Goal: Task Accomplishment & Management: Manage account settings

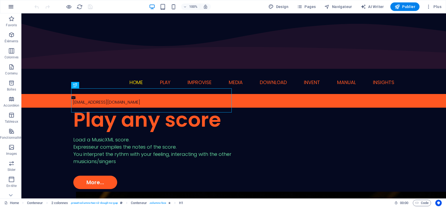
click at [10, 6] on icon "button" at bounding box center [11, 6] width 6 height 6
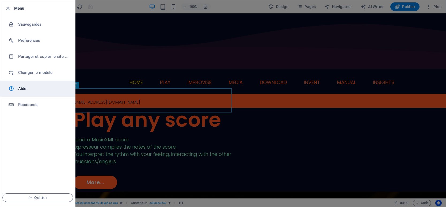
click at [28, 87] on h6 "Aide" at bounding box center [42, 88] width 49 height 6
click at [8, 9] on icon "button" at bounding box center [8, 8] width 6 height 6
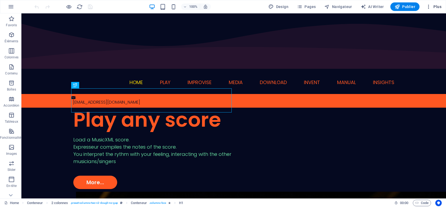
click at [429, 6] on icon "button" at bounding box center [428, 6] width 5 height 5
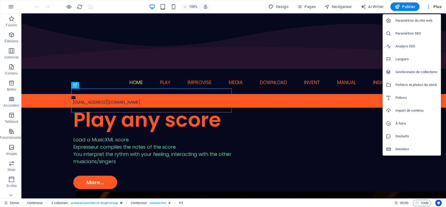
click at [401, 60] on h6 "Langues" at bounding box center [416, 59] width 42 height 6
select select "7"
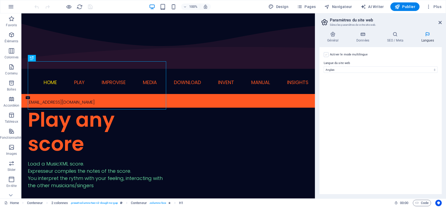
click at [327, 54] on label at bounding box center [326, 54] width 5 height 5
click at [0, 0] on input "Activer le mode multilingue Pour désactiver plusieurs langues, supprimez-les ju…" at bounding box center [0, 0] width 0 height 0
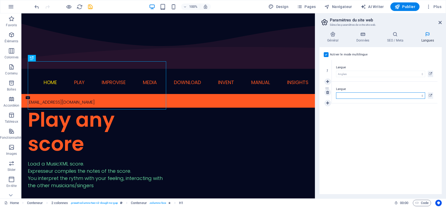
click at [422, 96] on select "Abkhazian Afar Afrikaans Akan Albanais Allemand Amharic Anglais Arabe Aragonese…" at bounding box center [380, 95] width 89 height 6
select select "50"
click at [336, 92] on select "Abkhazian Afar Afrikaans Akan Albanais Allemand Amharic Anglais Arabe Aragonese…" at bounding box center [380, 95] width 89 height 6
click at [336, 36] on icon at bounding box center [332, 34] width 27 height 5
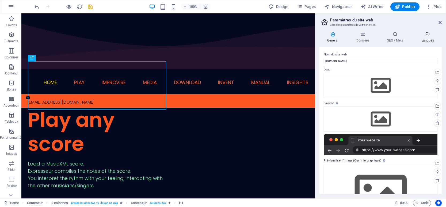
click at [426, 33] on icon at bounding box center [427, 34] width 28 height 5
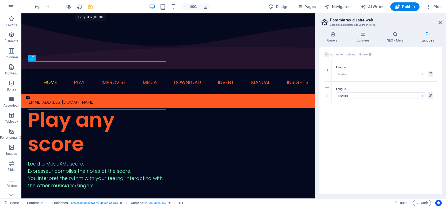
click at [89, 6] on icon "save" at bounding box center [90, 7] width 6 height 6
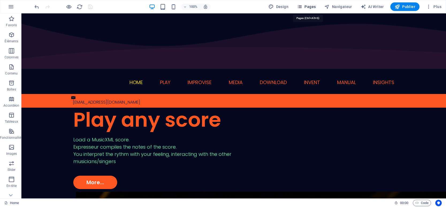
click at [301, 5] on icon "button" at bounding box center [299, 6] width 5 height 5
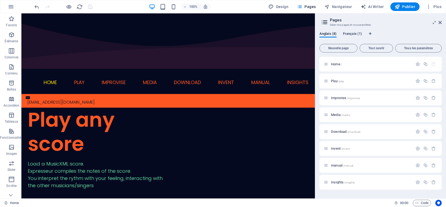
click at [345, 33] on span "Français (1)" at bounding box center [352, 33] width 19 height 7
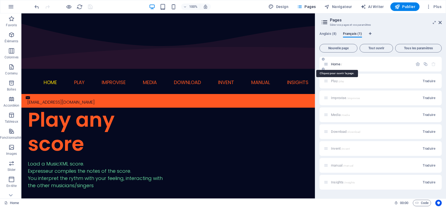
click at [335, 64] on span "Home /" at bounding box center [336, 64] width 11 height 4
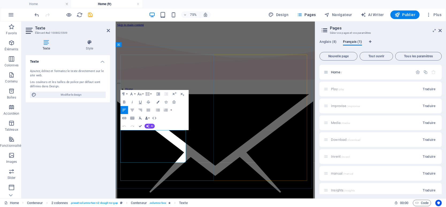
copy div "Load a MusicXML score. Expresseur compiles the notes of the score. You interpre…"
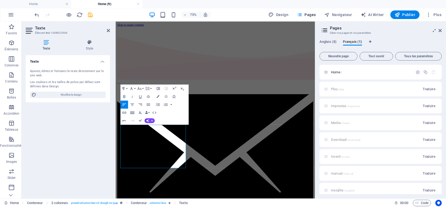
scroll to position [836, 1]
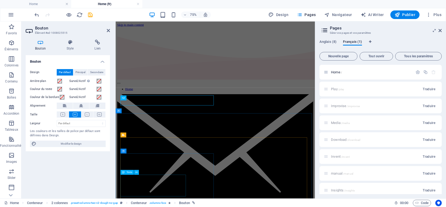
scroll to position [100, 0]
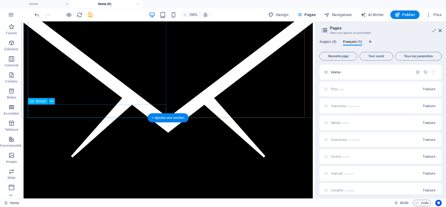
scroll to position [134, 0]
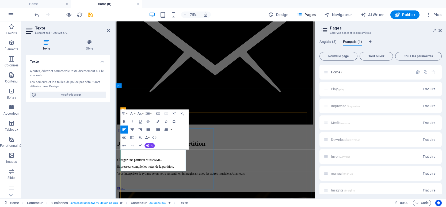
scroll to position [127, 0]
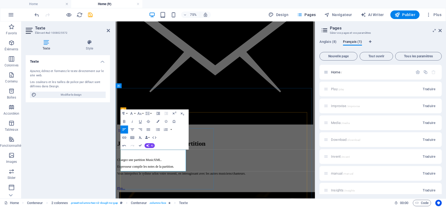
drag, startPoint x: 145, startPoint y: 239, endPoint x: 231, endPoint y: 185, distance: 101.9
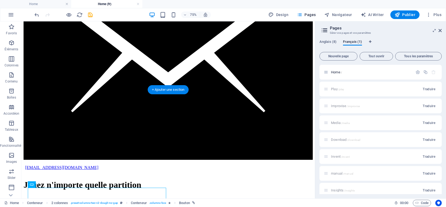
select select "px"
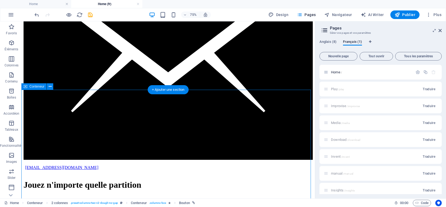
drag, startPoint x: 132, startPoint y: 122, endPoint x: 200, endPoint y: 97, distance: 72.1
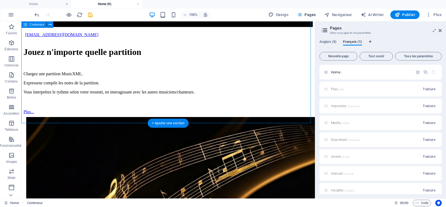
scroll to position [268, 0]
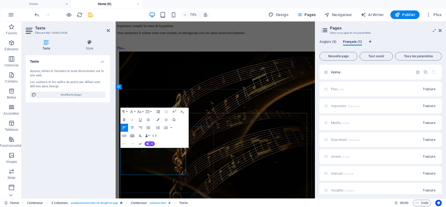
drag, startPoint x: 231, startPoint y: 172, endPoint x: 142, endPoint y: 205, distance: 95.3
copy div "Invent new instruments. Connect any sensor. Synchronize music notes with lighti…"
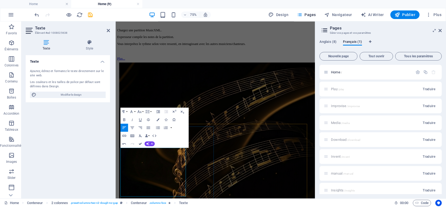
scroll to position [722, 1]
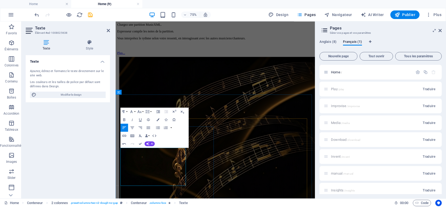
scroll to position [318, 0]
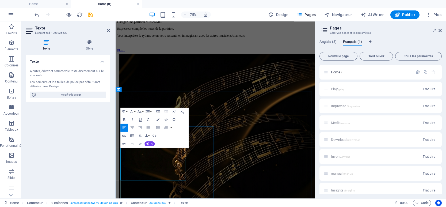
drag, startPoint x: 144, startPoint y: 250, endPoint x: 231, endPoint y: 193, distance: 103.8
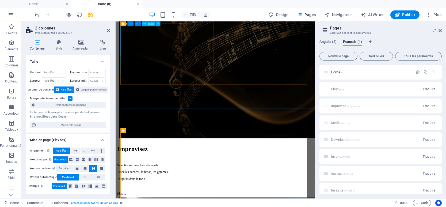
scroll to position [469, 0]
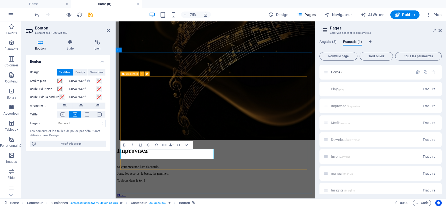
scroll to position [370, 0]
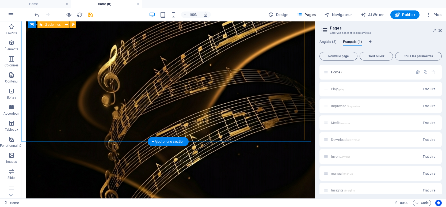
scroll to position [444, 0]
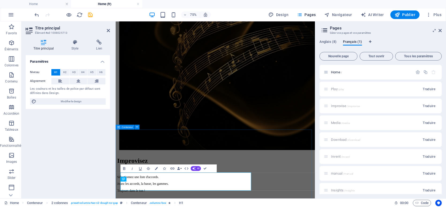
scroll to position [459, 0]
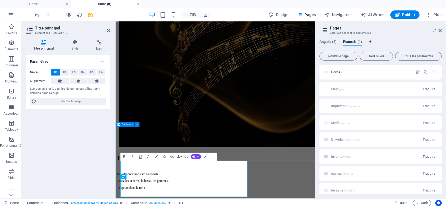
drag, startPoint x: 196, startPoint y: 182, endPoint x: 270, endPoint y: 142, distance: 84.5
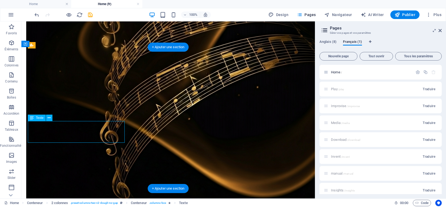
drag, startPoint x: 67, startPoint y: 132, endPoint x: 89, endPoint y: 154, distance: 30.5
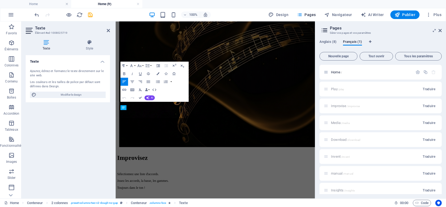
scroll to position [590, 0]
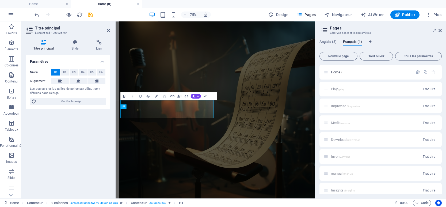
scroll to position [718, 0]
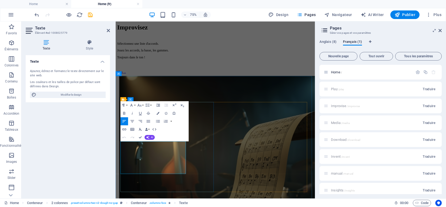
scroll to position [779, 0]
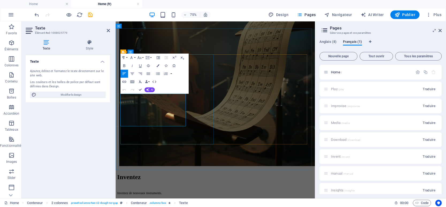
copy div "Configure MIDI Tune your configuration Arrange your score Set a grid chord Conn…"
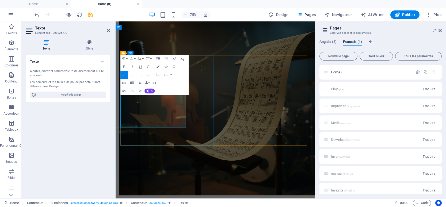
scroll to position [699, 0]
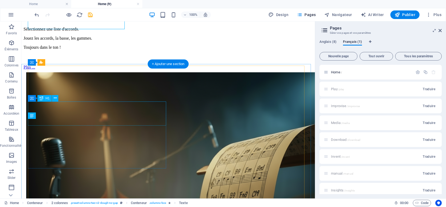
scroll to position [618, 0]
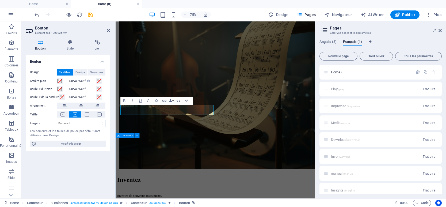
scroll to position [822, 0]
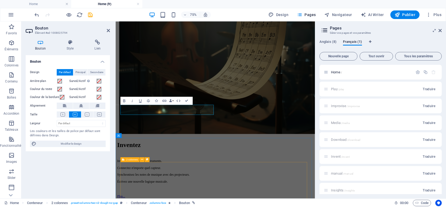
drag, startPoint x: 220, startPoint y: 210, endPoint x: 289, endPoint y: 163, distance: 83.8
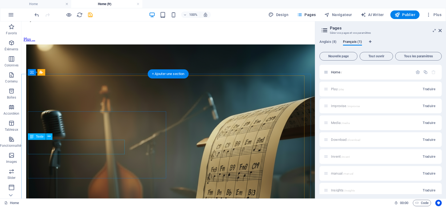
scroll to position [715, 0]
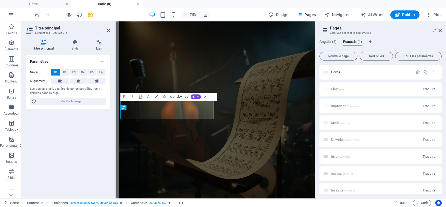
scroll to position [932, 0]
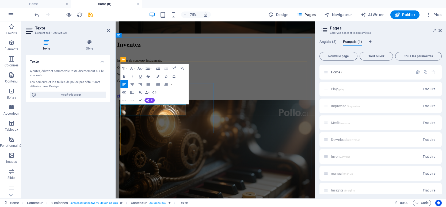
copy p "Some insights around music, technology, health & music ..."
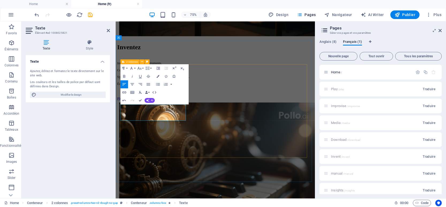
scroll to position [284, 1]
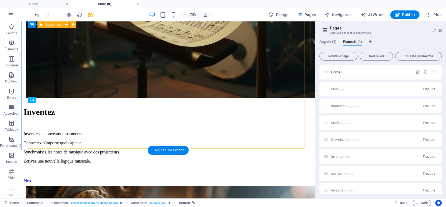
scroll to position [781, 0]
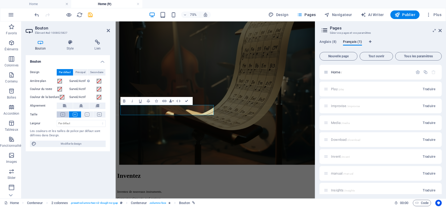
scroll to position [983, 0]
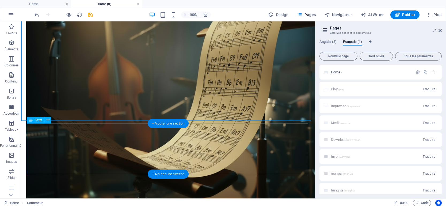
scroll to position [830, 0]
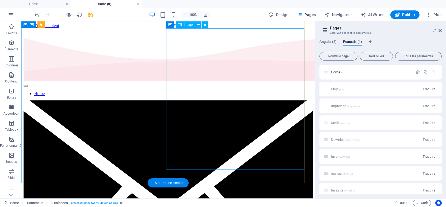
scroll to position [0, 0]
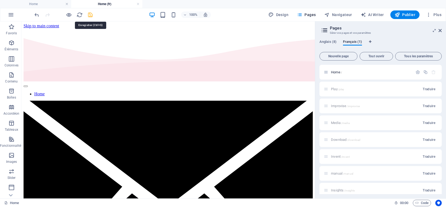
click at [90, 15] on icon "save" at bounding box center [90, 15] width 6 height 6
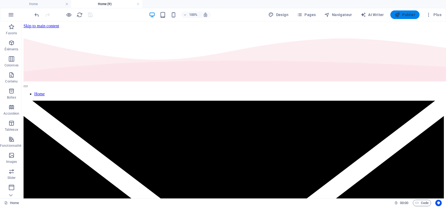
click at [401, 15] on span "Publier" at bounding box center [405, 14] width 21 height 5
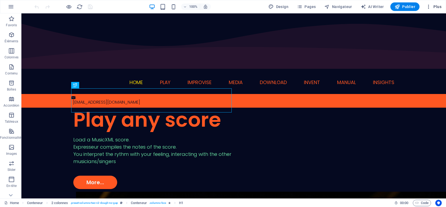
click at [434, 6] on span "Plus" at bounding box center [434, 6] width 16 height 5
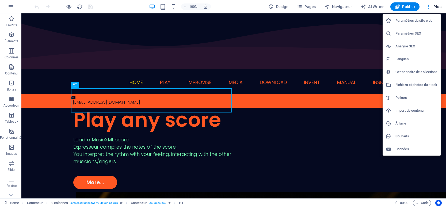
click at [401, 59] on h6 "Langues" at bounding box center [416, 59] width 42 height 6
select select "7"
select select "50"
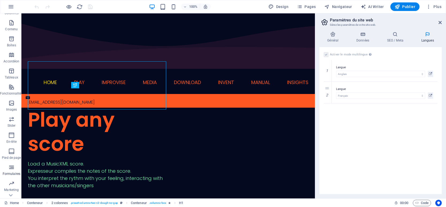
scroll to position [54, 0]
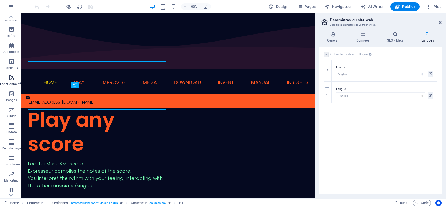
click at [12, 80] on icon "button" at bounding box center [11, 77] width 6 height 6
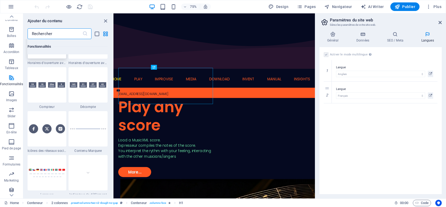
scroll to position [2407, 0]
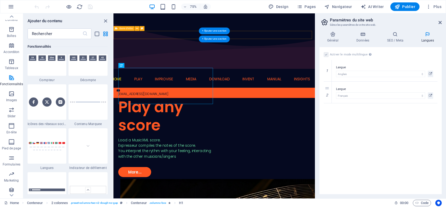
click at [210, 112] on div "[EMAIL_ADDRESS][DOMAIN_NAME]" at bounding box center [247, 119] width 269 height 14
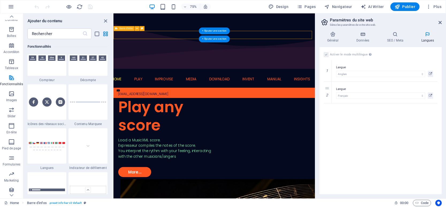
click at [212, 112] on div "[EMAIL_ADDRESS][DOMAIN_NAME]" at bounding box center [247, 119] width 269 height 14
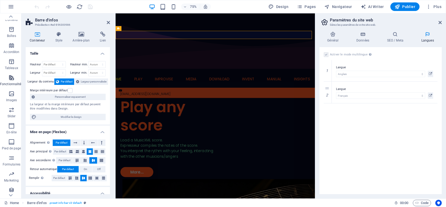
click at [12, 81] on span "Fonctionnalités" at bounding box center [11, 80] width 23 height 13
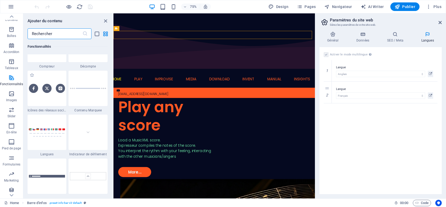
scroll to position [2433, 0]
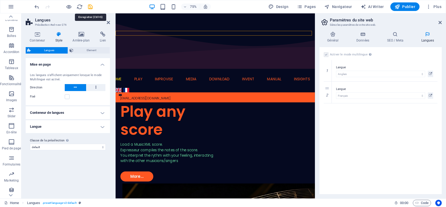
click at [91, 6] on icon "save" at bounding box center [90, 7] width 6 height 6
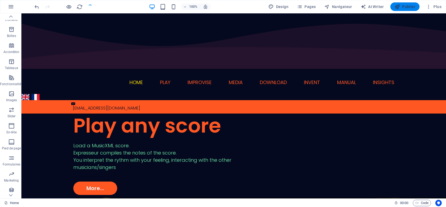
click at [402, 3] on button "Publier" at bounding box center [404, 6] width 29 height 9
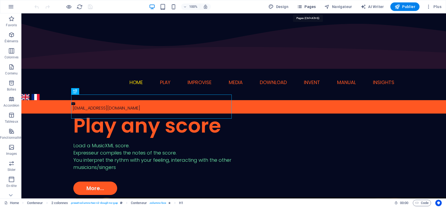
click at [307, 7] on span "Pages" at bounding box center [306, 6] width 19 height 5
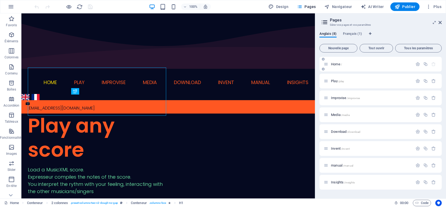
click at [344, 63] on p "Home /" at bounding box center [371, 63] width 80 height 3
click at [352, 33] on span "Français (1)" at bounding box center [352, 33] width 19 height 7
click at [340, 63] on span "Home /" at bounding box center [336, 64] width 11 height 4
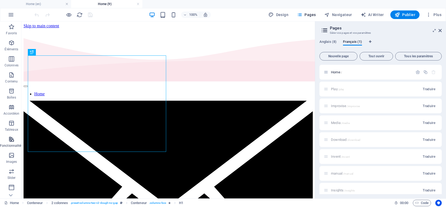
click at [13, 140] on icon "button" at bounding box center [11, 139] width 6 height 6
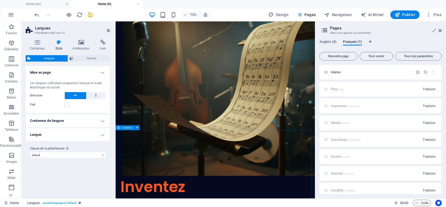
scroll to position [642, 0]
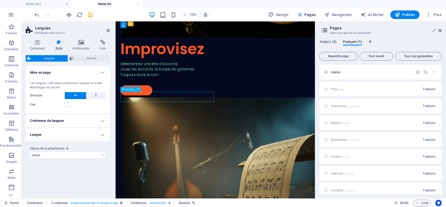
select select "px"
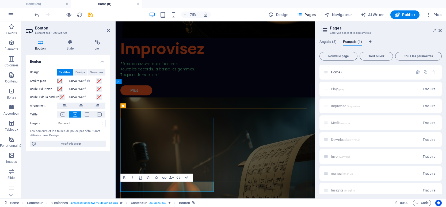
scroll to position [522, 0]
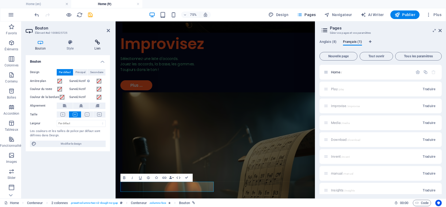
click at [97, 44] on icon at bounding box center [97, 42] width 25 height 5
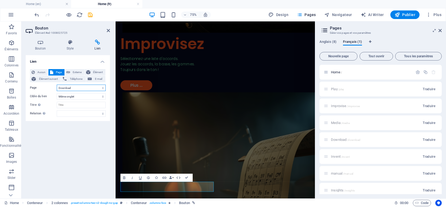
click at [102, 88] on select "Home Play Improvise Media Download Invent manual Insights Home" at bounding box center [81, 88] width 49 height 6
click at [57, 85] on select "Home Play Improvise Media Download Invent manual Insights Home" at bounding box center [81, 88] width 49 height 6
click at [90, 15] on icon "save" at bounding box center [90, 15] width 6 height 6
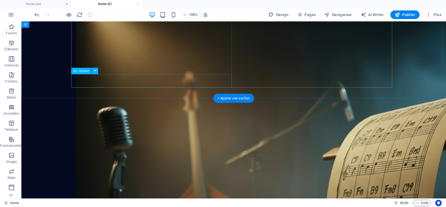
scroll to position [749, 0]
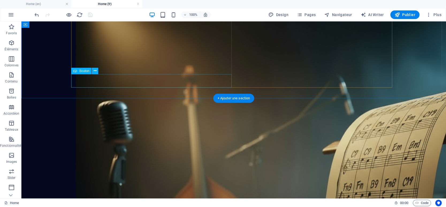
select select "6"
select select
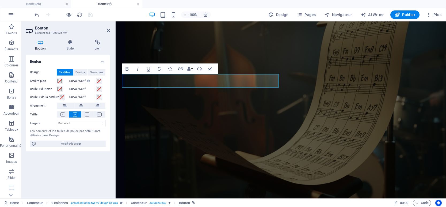
scroll to position [734, 0]
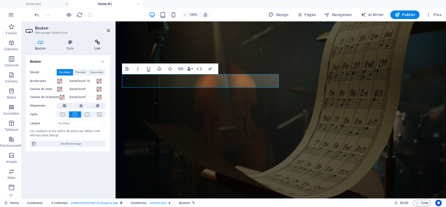
click at [100, 46] on h4 "Lien" at bounding box center [97, 45] width 25 height 11
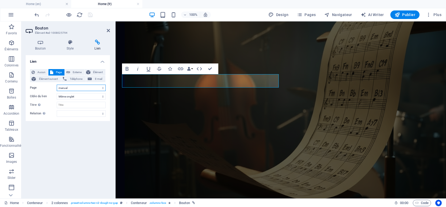
click at [97, 88] on select "Home Play Improvise Media Download Invent manual Insights Home" at bounding box center [81, 88] width 49 height 6
click at [57, 85] on select "Home Play Improvise Media Download Invent manual Insights Home" at bounding box center [81, 88] width 49 height 6
click at [122, 18] on div "100% Design Pages Navigateur AI Writer Publier Plus" at bounding box center [238, 14] width 410 height 9
drag, startPoint x: 198, startPoint y: 109, endPoint x: 292, endPoint y: 108, distance: 94.4
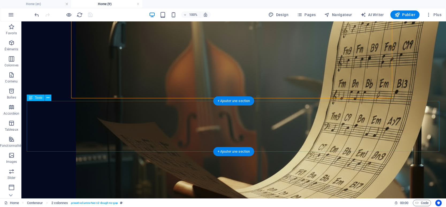
scroll to position [856, 0]
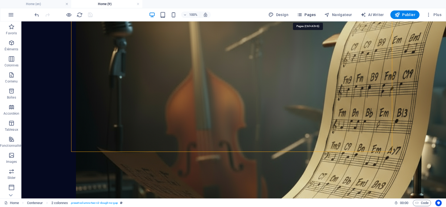
click at [304, 15] on span "Pages" at bounding box center [306, 14] width 19 height 5
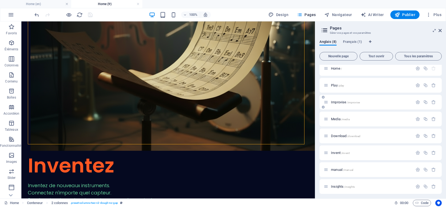
scroll to position [6, 0]
click at [352, 42] on span "Français (1)" at bounding box center [352, 42] width 19 height 7
click at [430, 185] on span "Traduire" at bounding box center [429, 184] width 13 height 4
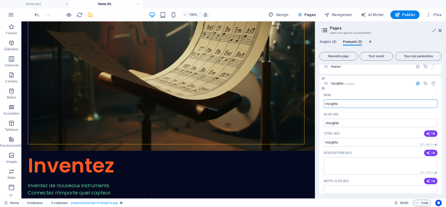
drag, startPoint x: 345, startPoint y: 103, endPoint x: 323, endPoint y: 103, distance: 21.1
click at [323, 103] on div "Nom Insights ​ SLUG URL /insights ​ Titre SEO IA ​ 231 / 580 Px Description SEO…" at bounding box center [380, 190] width 122 height 199
click at [389, 39] on div "Anglais (8) Français (2) Nouvelle page Tout ouvrir Tous les paramètres Home / I…" at bounding box center [380, 116] width 131 height 163
click at [89, 16] on icon "save" at bounding box center [90, 15] width 6 height 6
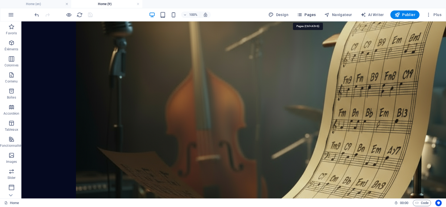
click at [308, 12] on span "Pages" at bounding box center [306, 14] width 19 height 5
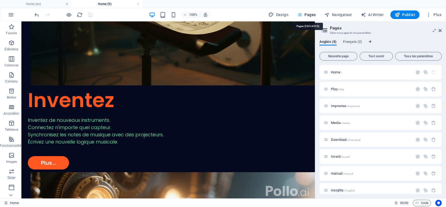
scroll to position [791, 0]
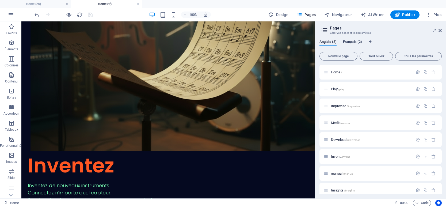
click at [348, 42] on span "Français (2)" at bounding box center [352, 42] width 19 height 7
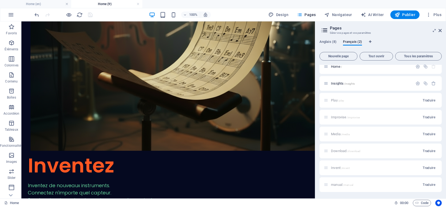
scroll to position [0, 0]
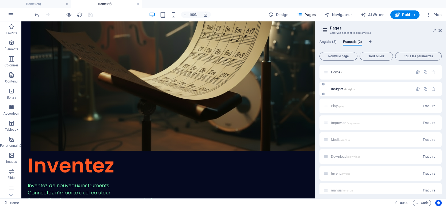
click at [342, 89] on span "Insights /insights" at bounding box center [343, 89] width 24 height 4
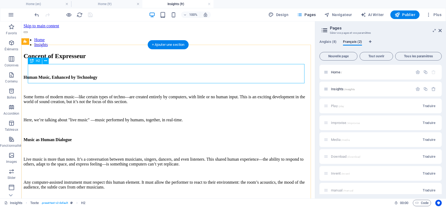
click at [119, 60] on div "Concept of Expresseur" at bounding box center [168, 55] width 289 height 7
drag, startPoint x: 119, startPoint y: 74, endPoint x: 26, endPoint y: 91, distance: 94.2
click at [119, 60] on div "Concept of Expresseur" at bounding box center [168, 55] width 289 height 7
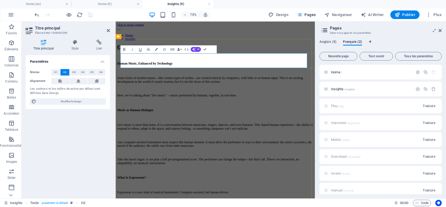
click at [213, 60] on h2 "Concept of Expresseur" at bounding box center [248, 55] width 261 height 7
click at [216, 60] on h2 "Concept of Expresseur" at bounding box center [248, 55] width 261 height 7
click at [212, 60] on h2 "Concept of Expresseur" at bounding box center [248, 55] width 261 height 7
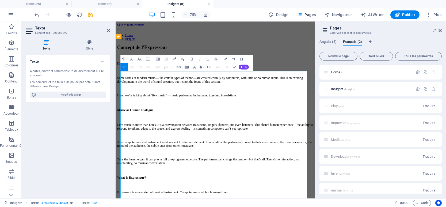
click at [124, 80] on h4 "Human Music, Enhanced by Technology" at bounding box center [248, 77] width 261 height 5
drag, startPoint x: 124, startPoint y: 91, endPoint x: 165, endPoint y: 92, distance: 41.5
click at [165, 80] on h4 "Human Music, Enhanced by Technology" at bounding box center [248, 77] width 261 height 5
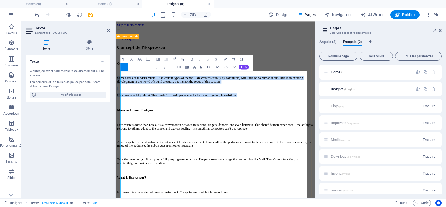
drag, startPoint x: 337, startPoint y: 135, endPoint x: 121, endPoint y: 106, distance: 217.9
copy div "Some forms of modern music—like certain types of techno—are created entirely by…"
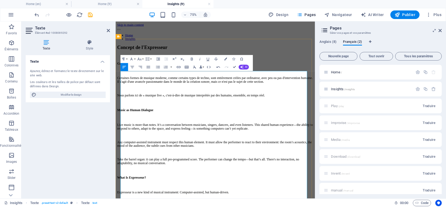
scroll to position [1949, 1]
click at [280, 104] on p "Certaines formes de musique moderne, comme certains types de techno, sont entiè…" at bounding box center [248, 99] width 261 height 10
click at [298, 104] on p "Certaines formes de musique moderne, comme certains types de musiques techno, s…" at bounding box center [248, 99] width 261 height 10
click at [199, 122] on p "Nous parlons ici de « musique live », c'est-à-dire de musique interprétée par d…" at bounding box center [248, 119] width 261 height 5
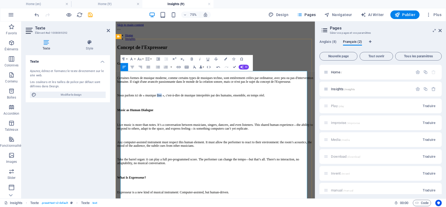
click at [199, 122] on p "Nous parlons ici de « musique live », c'est-à-dire de musique interprétée par d…" at bounding box center [248, 119] width 261 height 5
click at [133, 142] on h4 "Music as Human Dialogue" at bounding box center [248, 139] width 261 height 5
click at [132, 142] on h4 "Music as Human Dialogue" at bounding box center [248, 139] width 261 height 5
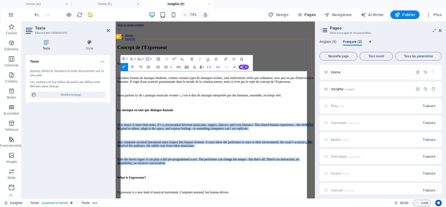
drag, startPoint x: 305, startPoint y: 237, endPoint x: 122, endPoint y: 174, distance: 193.8
copy div "Live music is more than notes. It’s a conversation between musicians, singers, …"
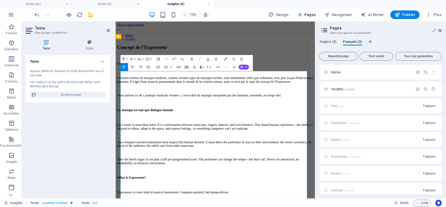
scroll to position [3918, 1]
click at [129, 166] on p "La musique live, c'est bien plus que des notes. C'est une conversation entre mu…" at bounding box center [248, 162] width 261 height 10
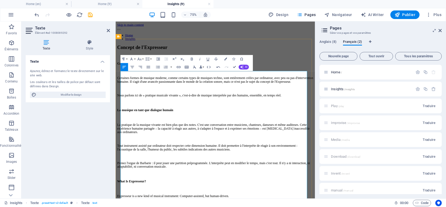
click at [220, 194] on p "Tout instrument assisté par ordinateur doit respecter cette dimension humaine. …" at bounding box center [248, 190] width 261 height 10
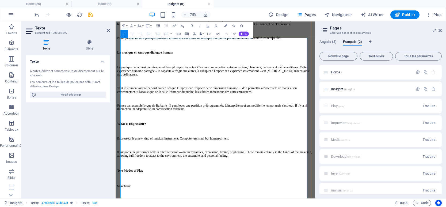
scroll to position [80, 0]
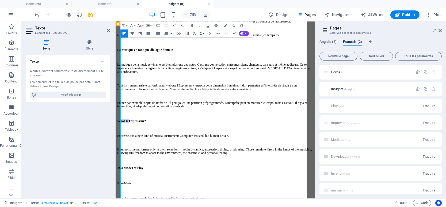
drag, startPoint x: 146, startPoint y: 170, endPoint x: 119, endPoint y: 170, distance: 27.6
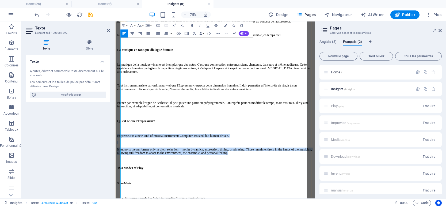
drag, startPoint x: 123, startPoint y: 187, endPoint x: 199, endPoint y: 213, distance: 80.5
copy div "Expresseur is a new kind of musical instrument: Computer-assisted, but human-dr…"
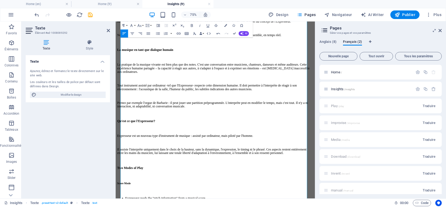
scroll to position [2030, 1]
click at [260, 176] on p "Expresseur est un nouveau type d'instrument de musique : assisté par ordinateur…" at bounding box center [248, 173] width 261 height 5
click at [140, 176] on p "Expresseur est un nouveau type d'instrument de musique , assisté par ordinateur…" at bounding box center [248, 173] width 261 height 5
click at [267, 199] on p "Il assiste l'interprète uniquement dans le choix de la hauteur, sans la dynamiq…" at bounding box center [248, 194] width 261 height 10
click at [185, 199] on p "Il assiste l'interprète uniquement dans le choix de la hauteur, mais pas pour l…" at bounding box center [248, 194] width 261 height 10
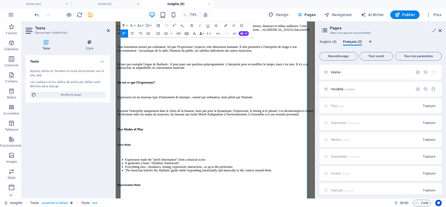
scroll to position [134, 0]
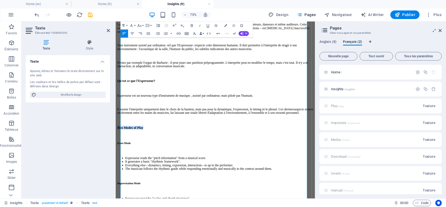
drag, startPoint x: 181, startPoint y: 182, endPoint x: 123, endPoint y: 184, distance: 57.8
click at [123, 165] on h4 "Two Modes of Play" at bounding box center [248, 163] width 261 height 5
click at [151, 186] on h5 "Score Mode" at bounding box center [248, 184] width 261 height 4
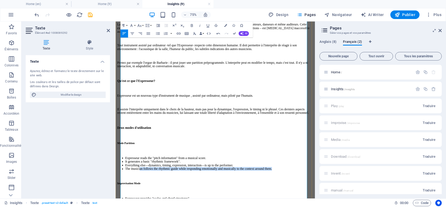
drag, startPoint x: 161, startPoint y: 241, endPoint x: 151, endPoint y: 229, distance: 15.6
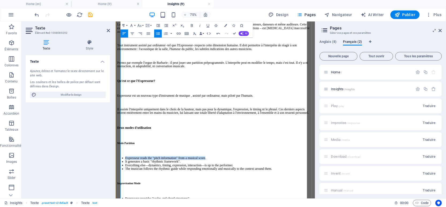
drag, startPoint x: 129, startPoint y: 211, endPoint x: 273, endPoint y: 212, distance: 143.9
click at [273, 206] on li "Expresseur reads the "pitch information" from a musical score." at bounding box center [253, 203] width 251 height 5
drag, startPoint x: 230, startPoint y: 215, endPoint x: 208, endPoint y: 218, distance: 21.2
click at [229, 207] on li "It generates a basic "rhythmic framework"." at bounding box center [253, 208] width 251 height 5
click at [161, 206] on li "Expresseur reads the "pitch information" from a musical score." at bounding box center [253, 203] width 251 height 5
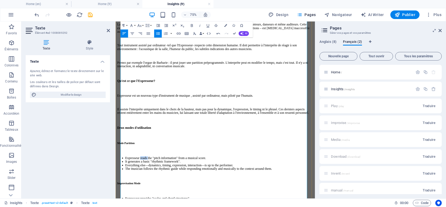
click at [160, 206] on li "Expresseur reads the "pitch information" from a musical score." at bounding box center [253, 203] width 251 height 5
click at [336, 207] on li "Il calcule une synthèse rythmique à partir de la partition et des paramètres de…" at bounding box center [253, 208] width 251 height 5
click at [337, 207] on li "Il calcule une synthèse rythmique à partir de la partition et des paramètres de…" at bounding box center [253, 208] width 251 height 5
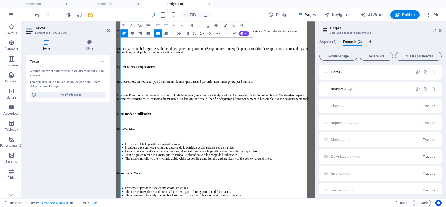
scroll to position [161, 0]
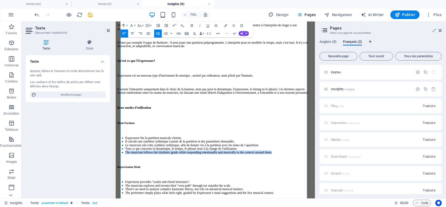
drag, startPoint x: 159, startPoint y: 229, endPoint x: 124, endPoint y: 224, distance: 35.2
click at [128, 198] on li "The musician follows the rhythmic guide while responding emotionally and musica…" at bounding box center [253, 195] width 251 height 5
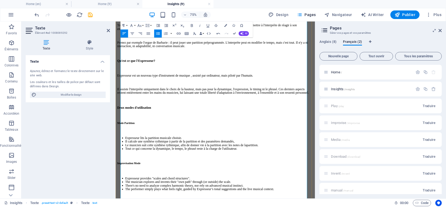
drag, startPoint x: 127, startPoint y: 230, endPoint x: 132, endPoint y: 229, distance: 5.1
click at [127, 207] on h5 "Improvisation Mode" at bounding box center [248, 210] width 261 height 4
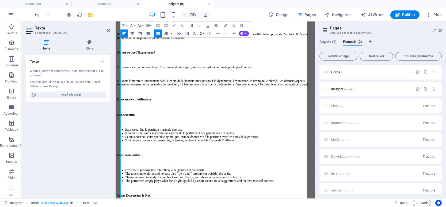
scroll to position [187, 0]
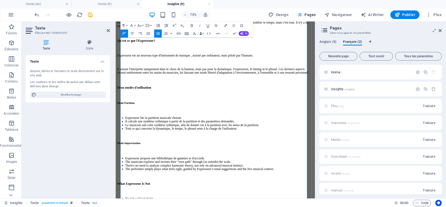
click at [134, 207] on li "The musician explores and invents their "own path" through (or outside) the sca…" at bounding box center [253, 208] width 251 height 5
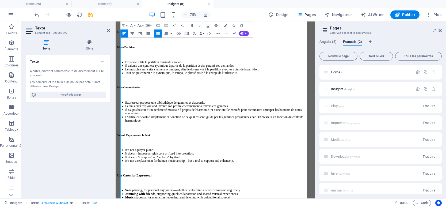
scroll to position [268, 0]
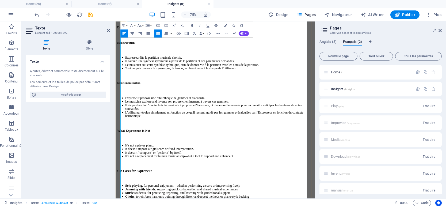
click at [130, 169] on h4 "What Expresseur Is Not" at bounding box center [248, 167] width 261 height 5
click at [129, 189] on li "It’s not a player piano." at bounding box center [253, 186] width 251 height 5
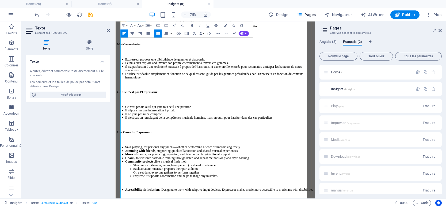
scroll to position [321, 0]
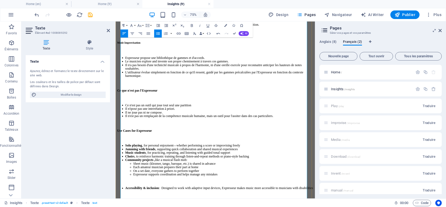
click at [130, 169] on h4 "Use Cases for Expresseur" at bounding box center [248, 167] width 261 height 5
click at [151, 189] on strong "Solo playing" at bounding box center [139, 186] width 22 height 5
drag, startPoint x: 130, startPoint y: 208, endPoint x: 157, endPoint y: 209, distance: 27.3
click at [151, 189] on strong "Solo playing" at bounding box center [139, 186] width 22 height 5
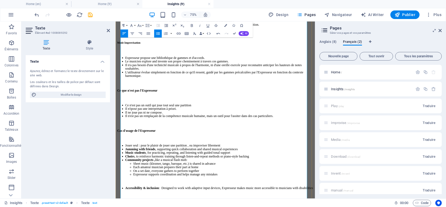
drag, startPoint x: 130, startPoint y: 215, endPoint x: 158, endPoint y: 215, distance: 28.1
click at [158, 194] on strong "Jamming with friends" at bounding box center [148, 191] width 40 height 5
click at [169, 194] on strong "Jamming with friends" at bounding box center [148, 191] width 40 height 5
drag, startPoint x: 130, startPoint y: 207, endPoint x: 152, endPoint y: 204, distance: 22.1
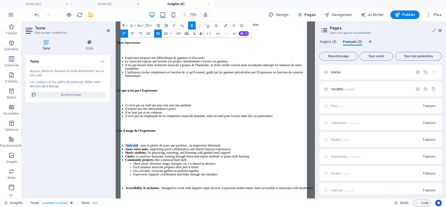
click at [152, 189] on li "Jouer seul : pour le plaisir de jouer une parittion , ou improviser librement" at bounding box center [253, 186] width 251 height 5
drag, startPoint x: 128, startPoint y: 209, endPoint x: 153, endPoint y: 206, distance: 25.4
click at [153, 189] on li "Jouer seul : pour le plaisir de jouer une parittion , ou improviser librement" at bounding box center [253, 186] width 251 height 5
click at [192, 26] on icon "button" at bounding box center [192, 25] width 2 height 3
click at [172, 194] on li "Jouer entre amis , supporting quick collaboration and shared musical experiences" at bounding box center [253, 191] width 251 height 5
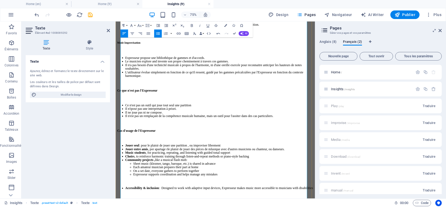
click at [141, 199] on strong "Music students" at bounding box center [142, 196] width 28 height 5
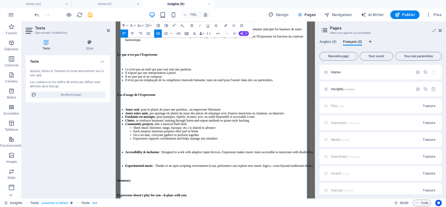
scroll to position [375, 0]
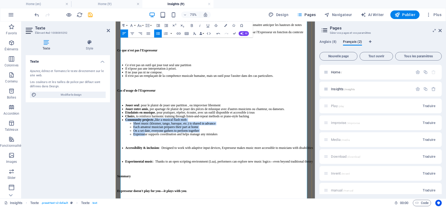
drag, startPoint x: 129, startPoint y: 192, endPoint x: 155, endPoint y: 222, distance: 39.5
click at [155, 174] on li "Community projects , like a musical flash mob: Sheet music (klezmer, tango, bar…" at bounding box center [253, 162] width 251 height 24
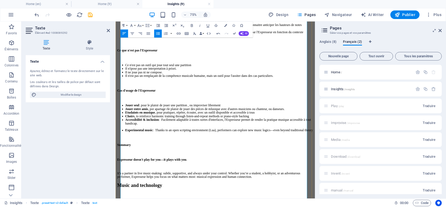
click at [131, 169] on strong "Experimental music" at bounding box center [146, 166] width 37 height 5
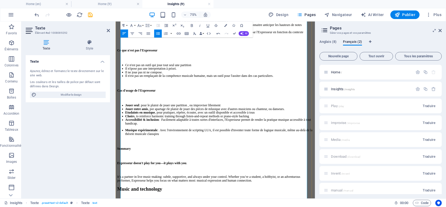
click at [146, 193] on h4 "Summary" at bounding box center [248, 190] width 261 height 5
click at [149, 207] on strong "Expresseur doesn't play for you—it plays with you" at bounding box center [164, 210] width 92 height 5
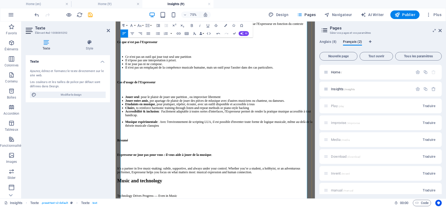
scroll to position [393, 0]
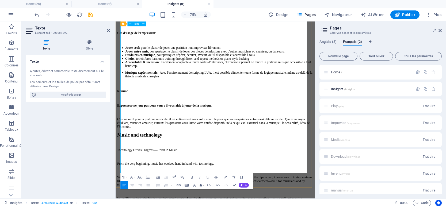
scroll to position [454, 0]
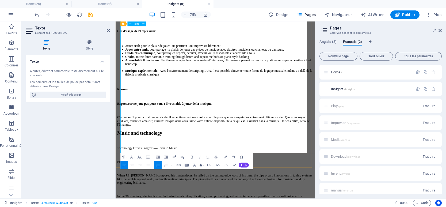
click at [204, 61] on li "Jouer entre amis , pour partage rle plaisir de jouer des pièces de musique avec…" at bounding box center [253, 58] width 251 height 5
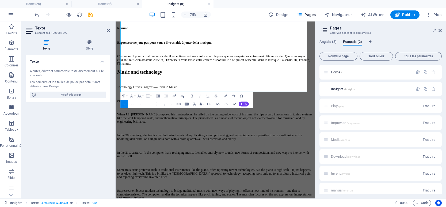
scroll to position [521, 0]
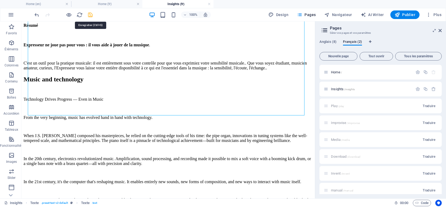
click at [91, 16] on icon "save" at bounding box center [90, 15] width 6 height 6
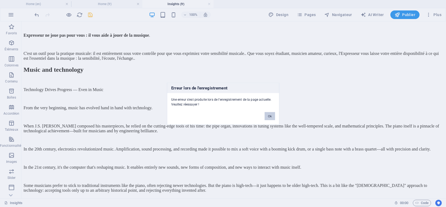
click at [271, 116] on button "Ok" at bounding box center [270, 116] width 10 height 8
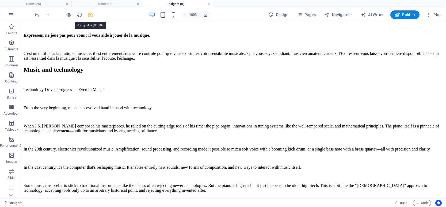
click at [91, 15] on icon "save" at bounding box center [90, 15] width 6 height 6
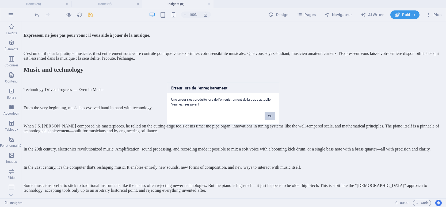
click at [270, 116] on button "Ok" at bounding box center [270, 116] width 10 height 8
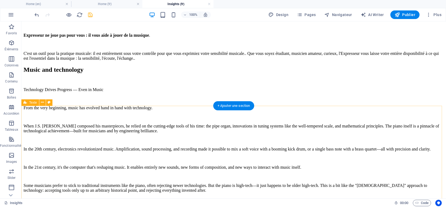
click at [189, 117] on div "Music and technology Technology Drives Progress — Even in Music From the very b…" at bounding box center [234, 154] width 420 height 177
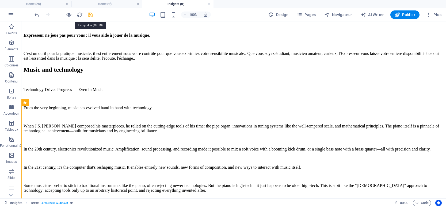
click at [91, 15] on icon "save" at bounding box center [90, 15] width 6 height 6
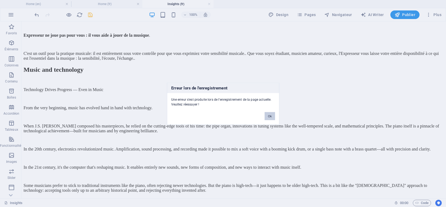
click at [272, 118] on button "Ok" at bounding box center [270, 116] width 10 height 8
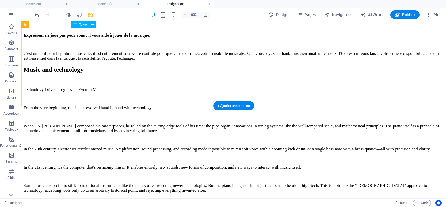
drag, startPoint x: 193, startPoint y: 79, endPoint x: 100, endPoint y: 79, distance: 93.6
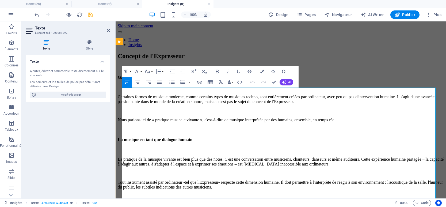
click at [184, 104] on p "Certaines formes de musique moderne, comme certains types de musiques techno, s…" at bounding box center [281, 99] width 326 height 10
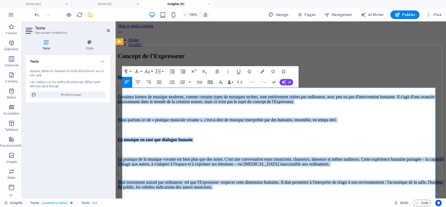
copy div "Garder un aspect humain à la musique, augmenté par la technologie Certaines for…"
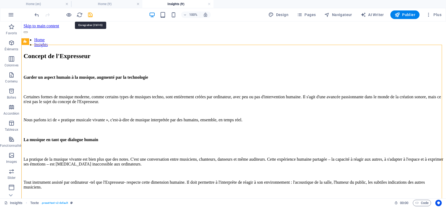
click at [90, 16] on icon "save" at bounding box center [90, 15] width 6 height 6
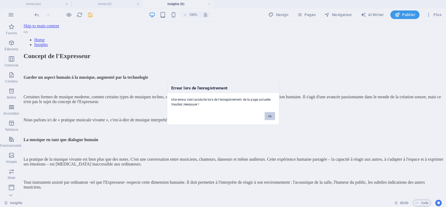
drag, startPoint x: 247, startPoint y: 93, endPoint x: 268, endPoint y: 115, distance: 30.3
click at [268, 115] on button "Ok" at bounding box center [270, 116] width 10 height 8
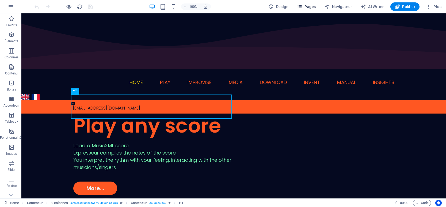
click at [309, 6] on span "Pages" at bounding box center [306, 6] width 19 height 5
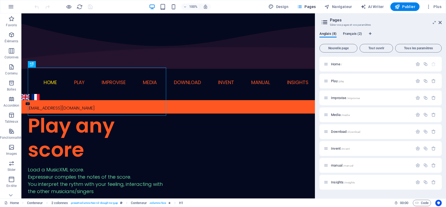
click at [351, 32] on span "Français (2)" at bounding box center [352, 33] width 19 height 7
click at [339, 81] on span "Insights /insights" at bounding box center [343, 81] width 24 height 4
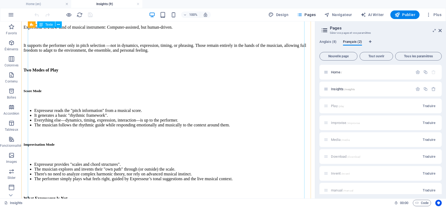
scroll to position [214, 0]
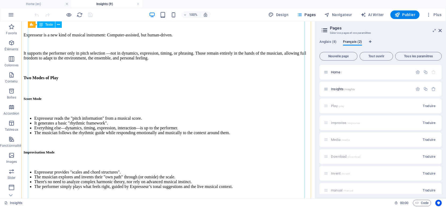
click at [97, 104] on div "Human Music, Enhanced by Technology Some forms of modern music—like certain typ…" at bounding box center [168, 140] width 289 height 558
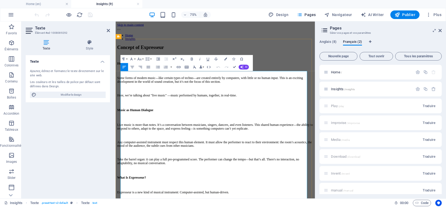
click at [163, 122] on p "Here, we’re talking about "live music" —music performed by humans, together, in…" at bounding box center [248, 119] width 261 height 5
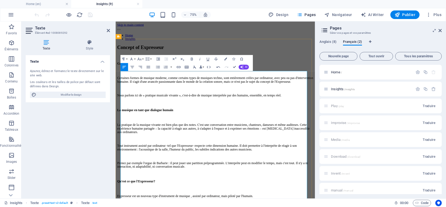
click at [170, 113] on p at bounding box center [248, 110] width 261 height 5
drag, startPoint x: 235, startPoint y: 67, endPoint x: 213, endPoint y: 45, distance: 30.1
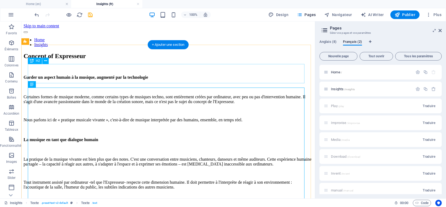
click at [122, 60] on div "Concept of Expresseur" at bounding box center [168, 55] width 289 height 7
drag, startPoint x: 123, startPoint y: 73, endPoint x: 31, endPoint y: 90, distance: 92.9
click at [123, 60] on div "Concept of Expresseur" at bounding box center [168, 55] width 289 height 7
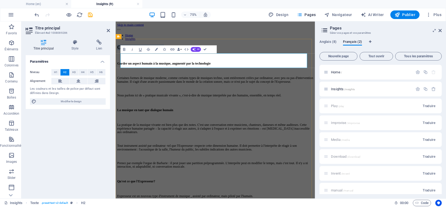
click at [211, 60] on h2 "Concept of Expresseur" at bounding box center [248, 55] width 261 height 7
click at [213, 60] on h2 "Concept of Expresseur" at bounding box center [248, 55] width 261 height 7
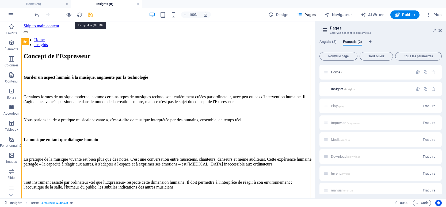
click at [88, 14] on icon "save" at bounding box center [90, 15] width 6 height 6
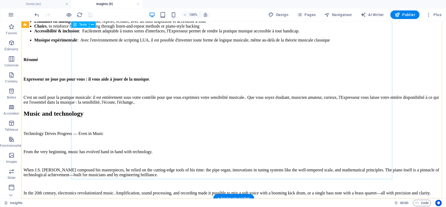
scroll to position [535, 0]
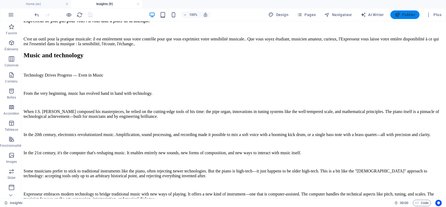
click at [402, 13] on span "Publier" at bounding box center [405, 14] width 21 height 5
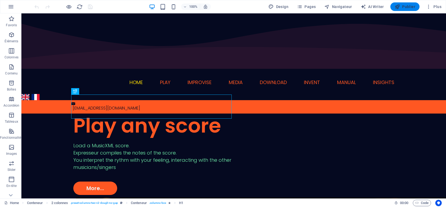
click at [400, 6] on icon "button" at bounding box center [397, 6] width 5 height 5
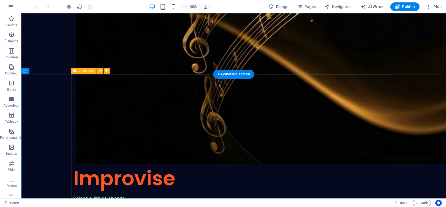
scroll to position [455, 0]
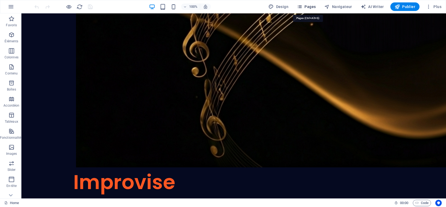
click at [309, 6] on span "Pages" at bounding box center [306, 6] width 19 height 5
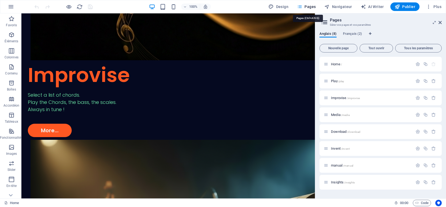
scroll to position [420, 0]
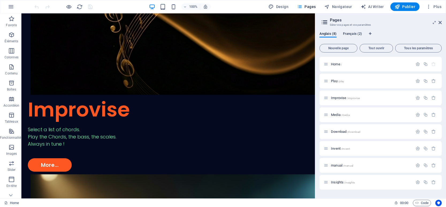
click at [350, 35] on span "Français (2)" at bounding box center [352, 33] width 19 height 7
click at [334, 64] on span "Home /" at bounding box center [336, 64] width 11 height 4
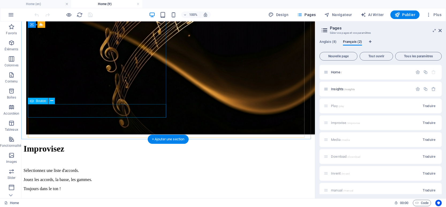
scroll to position [508, 0]
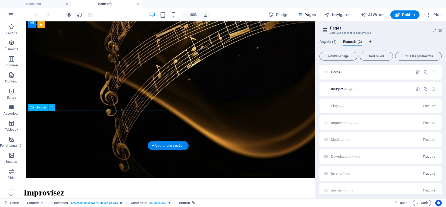
select select "4"
select select
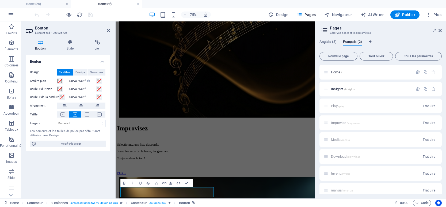
scroll to position [515, 0]
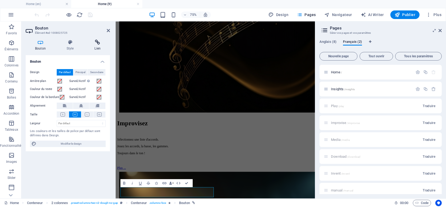
click at [100, 43] on icon at bounding box center [97, 42] width 25 height 5
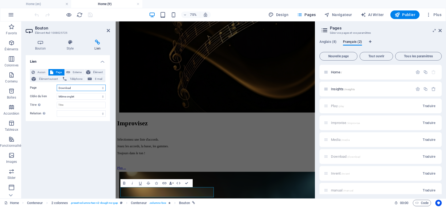
click at [102, 87] on select "Home Play Improvise Media Download Invent manual Insights Home Insights" at bounding box center [81, 88] width 49 height 6
click at [57, 85] on select "Home Play Improvise Media Download Invent manual Insights Home Insights" at bounding box center [81, 88] width 49 height 6
click at [83, 88] on select "Home Play Improvise Media Download Invent manual Insights Home Insights" at bounding box center [81, 88] width 49 height 6
click at [57, 85] on select "Home Play Improvise Media Download Invent manual Insights Home Insights" at bounding box center [81, 88] width 49 height 6
click at [77, 88] on select "Home Play Improvise Media Download Invent manual Insights Home Insights" at bounding box center [81, 88] width 49 height 6
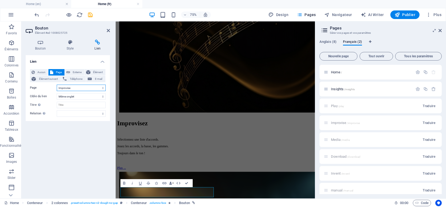
select select "4"
click at [57, 85] on select "Home Play Improvise Media Download Invent manual Insights Home Insights" at bounding box center [81, 88] width 49 height 6
click at [103, 89] on select "Home Play Improvise Media Download Invent manual Insights Home Insights" at bounding box center [81, 88] width 49 height 6
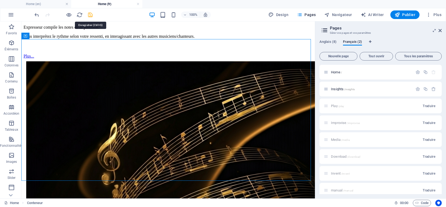
click at [91, 17] on icon "save" at bounding box center [90, 15] width 6 height 6
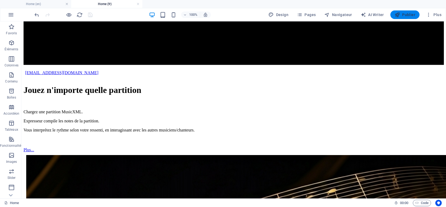
click at [399, 14] on icon "button" at bounding box center [397, 14] width 5 height 5
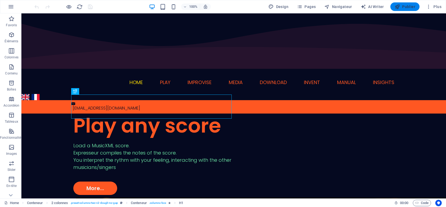
click at [404, 6] on span "Publier" at bounding box center [405, 6] width 21 height 5
click at [308, 9] on span "Pages" at bounding box center [306, 6] width 19 height 5
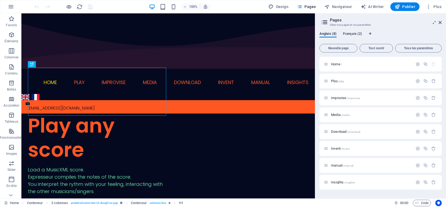
click at [353, 34] on span "Français (2)" at bounding box center [352, 33] width 19 height 7
click at [429, 98] on span "Traduire" at bounding box center [429, 98] width 13 height 4
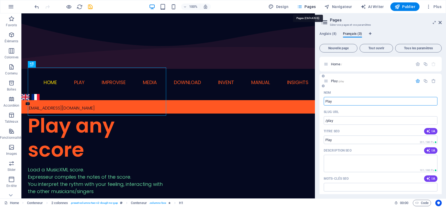
click at [307, 5] on span "Pages" at bounding box center [306, 6] width 19 height 5
click at [372, 89] on div "Nom" at bounding box center [381, 92] width 114 height 9
click at [367, 66] on p "Home /" at bounding box center [371, 63] width 80 height 3
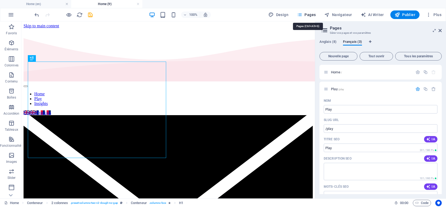
click at [306, 12] on button "Pages" at bounding box center [306, 14] width 23 height 9
click at [90, 15] on icon "save" at bounding box center [90, 15] width 6 height 6
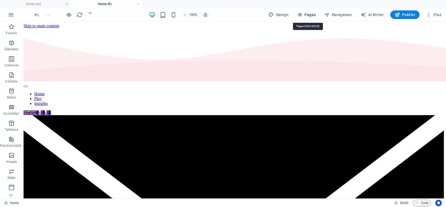
click at [312, 13] on span "Pages" at bounding box center [306, 14] width 19 height 5
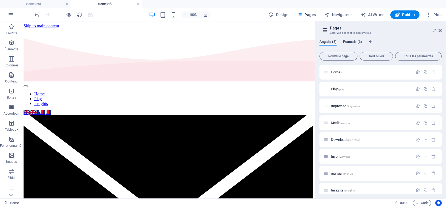
click at [351, 42] on span "Français (3)" at bounding box center [352, 42] width 19 height 7
click at [430, 121] on span "Traduire" at bounding box center [429, 123] width 13 height 4
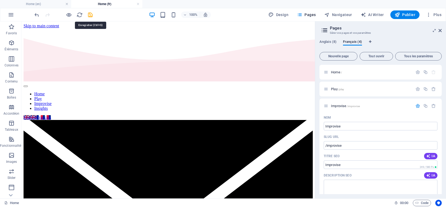
click at [90, 15] on icon "save" at bounding box center [90, 15] width 6 height 6
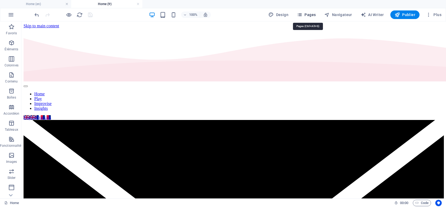
click at [308, 16] on span "Pages" at bounding box center [306, 14] width 19 height 5
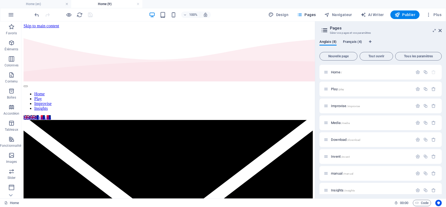
click at [352, 42] on span "Français (4)" at bounding box center [352, 42] width 19 height 7
click at [425, 172] on span "Traduire" at bounding box center [429, 173] width 13 height 4
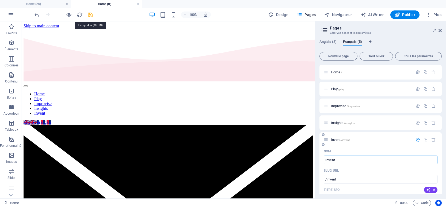
click at [90, 14] on icon "save" at bounding box center [90, 15] width 6 height 6
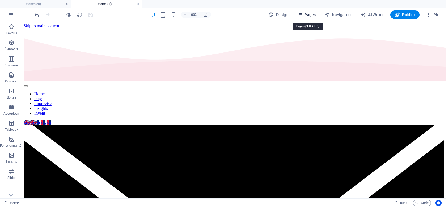
click at [310, 13] on span "Pages" at bounding box center [306, 14] width 19 height 5
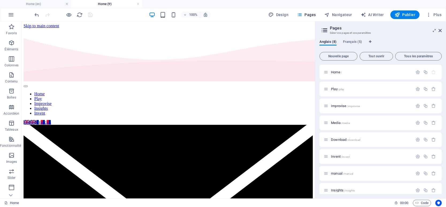
click at [348, 189] on span "/insights" at bounding box center [349, 190] width 11 height 3
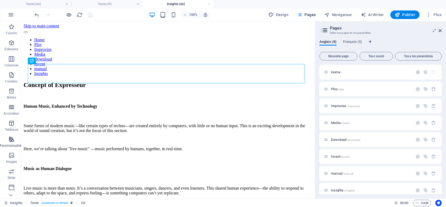
click at [14, 139] on icon "button" at bounding box center [11, 139] width 6 height 6
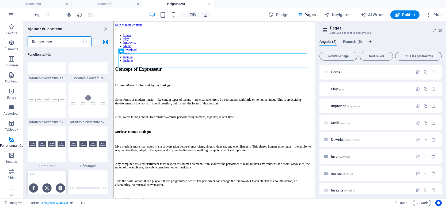
scroll to position [2380, 0]
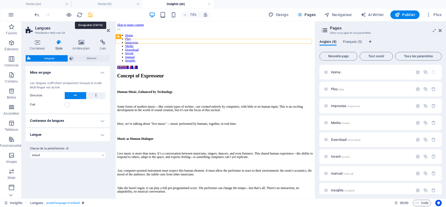
click at [91, 15] on icon "save" at bounding box center [90, 15] width 6 height 6
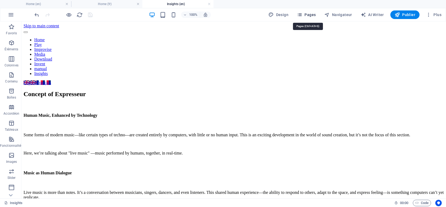
click at [309, 16] on span "Pages" at bounding box center [306, 14] width 19 height 5
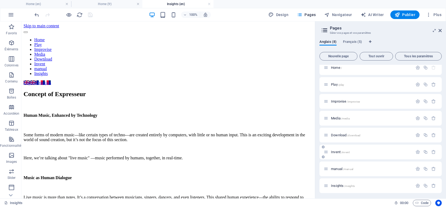
scroll to position [6, 0]
click at [355, 42] on span "Français (5)" at bounding box center [352, 42] width 19 height 7
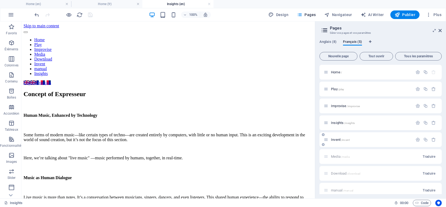
click at [341, 123] on span "Insights /insights" at bounding box center [343, 123] width 24 height 4
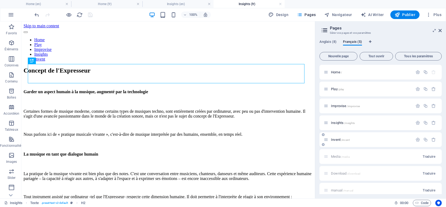
scroll to position [0, 0]
click at [12, 140] on icon "button" at bounding box center [11, 139] width 6 height 6
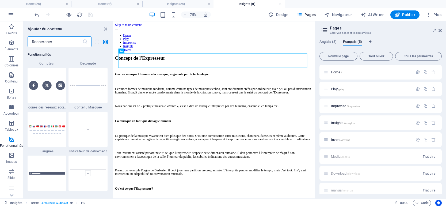
scroll to position [2433, 0]
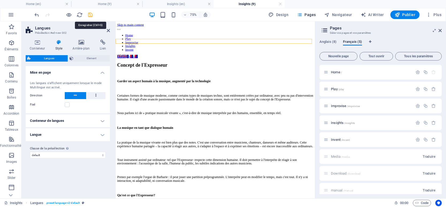
click at [89, 14] on icon "save" at bounding box center [90, 15] width 6 height 6
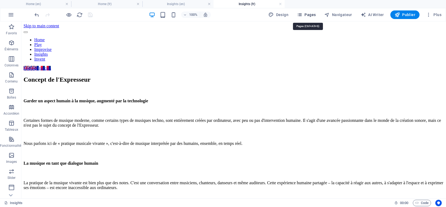
click at [313, 12] on span "Pages" at bounding box center [306, 14] width 19 height 5
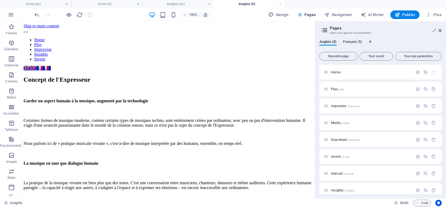
click at [354, 41] on span "Français (5)" at bounding box center [352, 42] width 19 height 7
click at [340, 74] on span "Home /" at bounding box center [336, 72] width 11 height 4
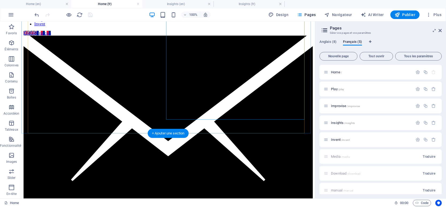
scroll to position [107, 0]
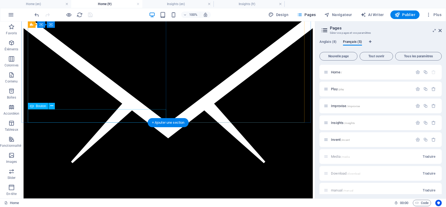
select select "1"
select select
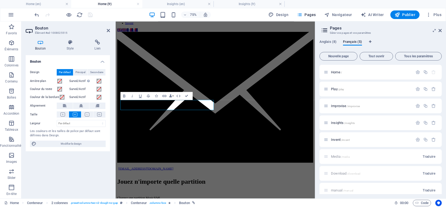
scroll to position [100, 0]
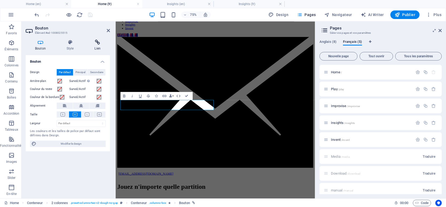
click at [97, 44] on icon at bounding box center [97, 42] width 25 height 5
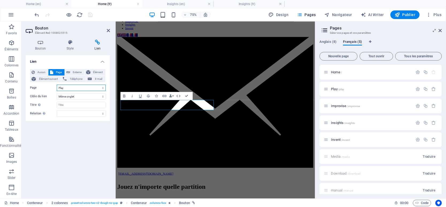
click at [102, 87] on select "Home Play Improvise Media Download Invent manual Insights Home Play Improvise I…" at bounding box center [81, 88] width 49 height 6
click at [57, 85] on select "Home Play Improvise Media Download Invent manual Insights Home Play Improvise I…" at bounding box center [81, 88] width 49 height 6
click at [400, 12] on icon "button" at bounding box center [397, 14] width 5 height 5
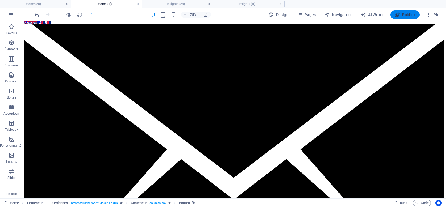
scroll to position [102, 0]
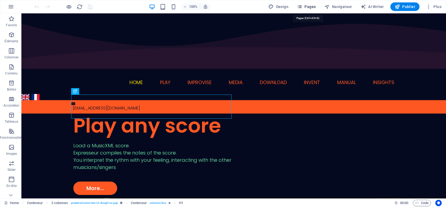
click at [306, 7] on span "Pages" at bounding box center [306, 6] width 19 height 5
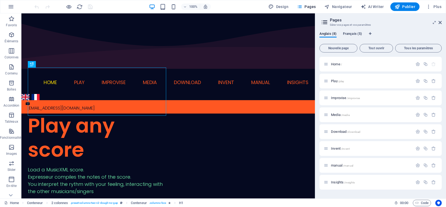
click at [354, 33] on span "Français (5)" at bounding box center [352, 33] width 19 height 7
click at [395, 115] on p "Insights /insights" at bounding box center [371, 114] width 80 height 3
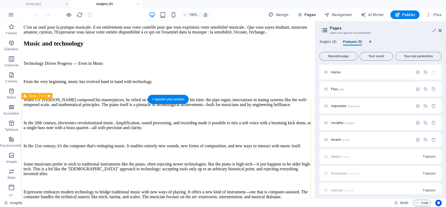
scroll to position [589, 0]
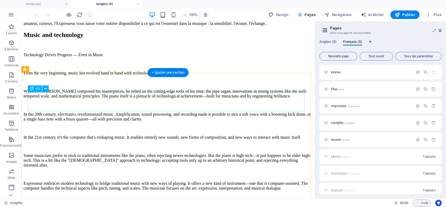
click at [103, 39] on div "Music and technology" at bounding box center [168, 34] width 289 height 7
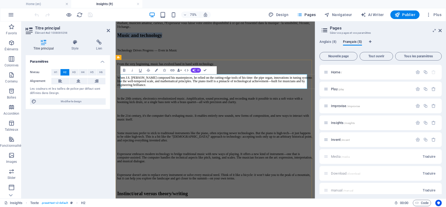
click at [198, 43] on h2 "Music and technology" at bounding box center [248, 39] width 261 height 7
click at [199, 43] on h2 "Music and technology" at bounding box center [248, 39] width 261 height 7
click at [163, 162] on div "Technology Drives Progress — Even in Music From the very beginning, music has e…" at bounding box center [248, 149] width 261 height 185
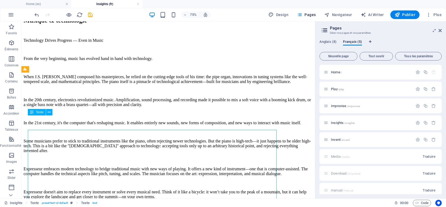
scroll to position [589, 0]
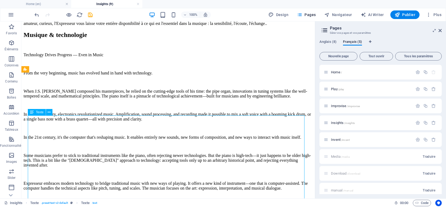
click at [135, 138] on div "Technology Drives Progress — Even in Music From the very beginning, music has e…" at bounding box center [168, 137] width 289 height 170
click at [135, 139] on div "Technology Drives Progress — Even in Music From the very beginning, music has e…" at bounding box center [168, 137] width 289 height 170
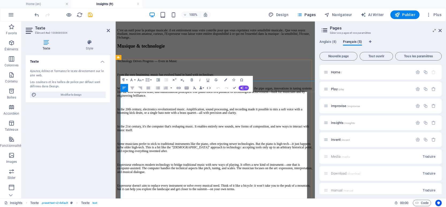
scroll to position [603, 0]
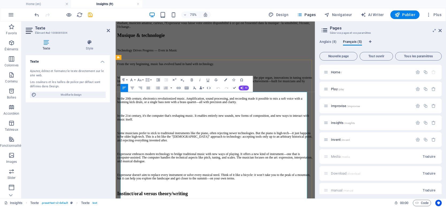
click at [171, 117] on p at bounding box center [248, 114] width 261 height 5
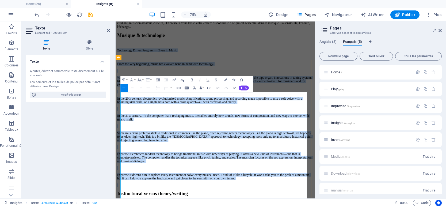
copy div "Loremipsum Dolors Ametcons — Adip el Seddo Eius tem inci utlaboree, dolor mag a…"
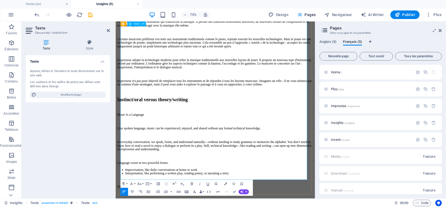
scroll to position [737, 0]
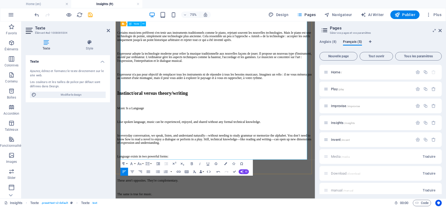
click at [344, 76] on p "Expresseur adopte la technologie moderne pour relier la musique traditionnelle …" at bounding box center [248, 69] width 261 height 14
click at [167, 99] on p "Expresseur n'a pas pour objectif de remplacer tous les instruments ni de répond…" at bounding box center [248, 94] width 261 height 10
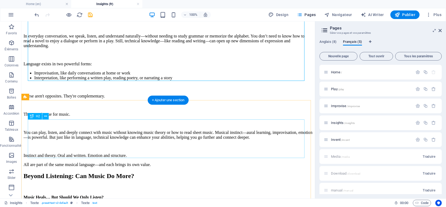
scroll to position [856, 0]
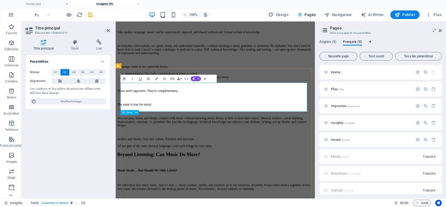
scroll to position [878, 0]
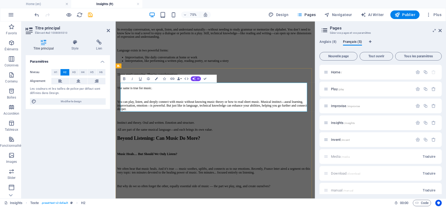
click at [195, 165] on div "Music Is a Language Like spoken language, music can be experienced, enjoyed, an…" at bounding box center [248, 81] width 261 height 174
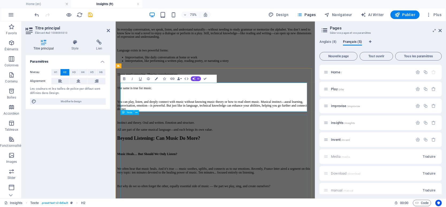
click at [295, 168] on div "Music Is a Language Like spoken language, music can be experienced, enjoyed, an…" at bounding box center [248, 81] width 261 height 174
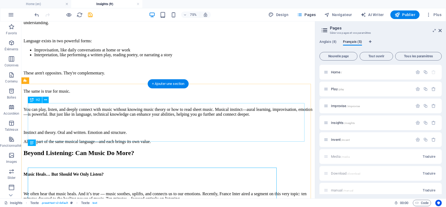
scroll to position [856, 0]
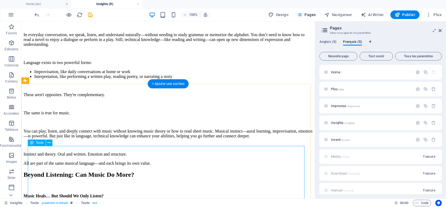
click at [243, 162] on div "Music Is a Language Like spoken language, music can be experienced, enjoyed, an…" at bounding box center [168, 81] width 289 height 170
drag, startPoint x: 242, startPoint y: 162, endPoint x: 189, endPoint y: 209, distance: 70.9
click at [242, 163] on div "Music Is a Language Like spoken language, music can be experienced, enjoyed, an…" at bounding box center [168, 81] width 289 height 170
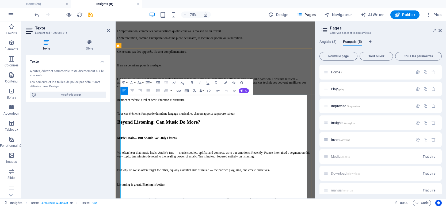
scroll to position [931, 0]
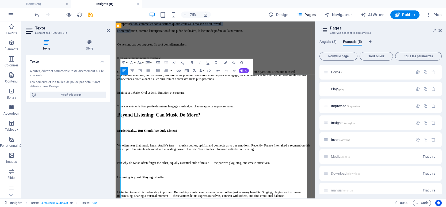
drag, startPoint x: 142, startPoint y: 181, endPoint x: 145, endPoint y: 188, distance: 6.9
click at [145, 137] on div "La musique est un langage Comme le langage parlé, la musique peut être vécue, a…" at bounding box center [248, 38] width 261 height 197
click at [158, 73] on icon "button" at bounding box center [157, 70] width 5 height 5
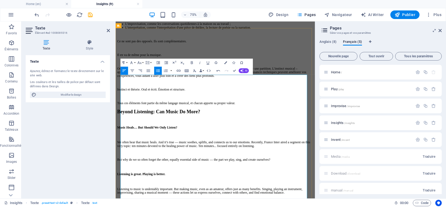
click at [133, 18] on p at bounding box center [248, 15] width 261 height 5
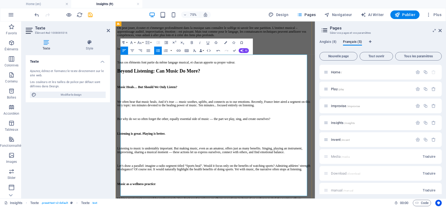
scroll to position [985, 0]
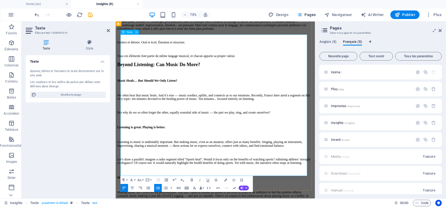
click at [346, 70] on p "Tous ces éléments font partie du même langage musical, et chacun apporte sa pro…" at bounding box center [248, 67] width 261 height 5
click at [302, 70] on p "Tous ces éléments font partie du même langage musical, et chacun apporte sa pro…" at bounding box center [248, 67] width 261 height 5
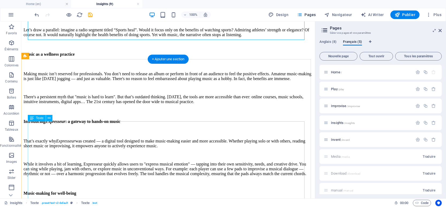
scroll to position [1150, 0]
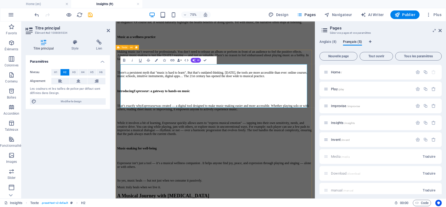
click at [344, 68] on div "Au delà de l'écoute : est-ce que la musique peut apporter plus ? Music Heals… B…" at bounding box center [248, 66] width 261 height 357
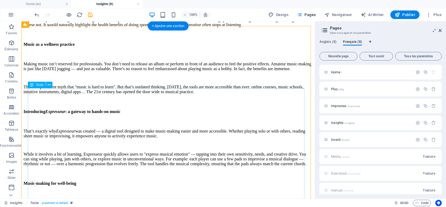
scroll to position [1150, 0]
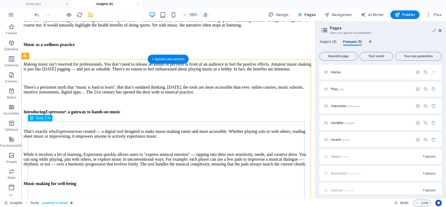
click at [82, 125] on div "Music Heals… But Should We Only Listen? We often hear that music heals. And it’…" at bounding box center [168, 73] width 289 height 320
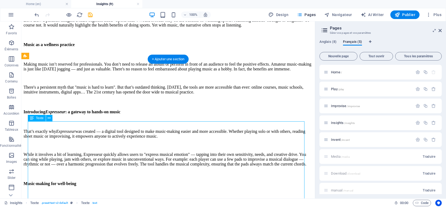
click at [82, 125] on div "Music Heals… But Should We Only Listen? We often hear that music heals. And it’…" at bounding box center [168, 73] width 289 height 320
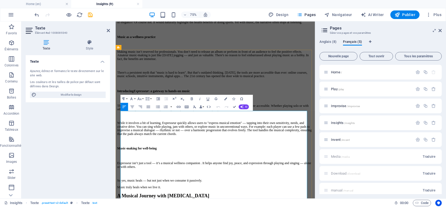
drag, startPoint x: 163, startPoint y: 195, endPoint x: 123, endPoint y: 161, distance: 53.5
click at [123, 161] on div "Théapie par la musique… Mais doit-on se limiter à l'écoute ? We often hear that…" at bounding box center [248, 78] width 261 height 334
copy div "We often hear that music heals. And it’s true — music soothes, uplifts, and con…"
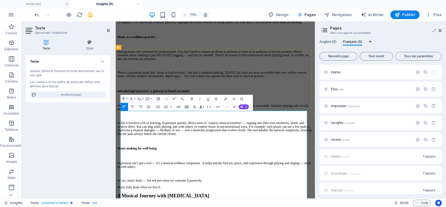
scroll to position [2259, 2]
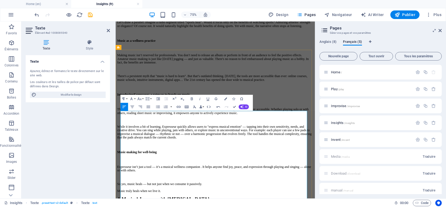
drag, startPoint x: 234, startPoint y: 209, endPoint x: 136, endPoint y: 213, distance: 97.7
click at [148, 7] on p "Listening to music is undeniably important. But making music, even as an amateu…" at bounding box center [248, 2] width 261 height 10
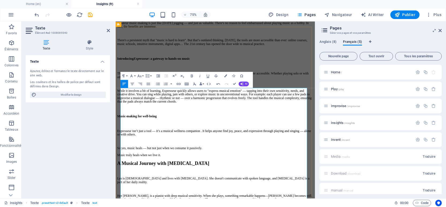
scroll to position [1226, 0]
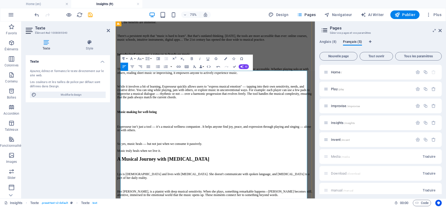
drag, startPoint x: 122, startPoint y: 170, endPoint x: 312, endPoint y: 213, distance: 195.4
click at [318, 196] on div "Théapie par la musique… Mais doit-on se limiter à l'écoute ? On entend souvent …" at bounding box center [248, 26] width 261 height 339
copy div "Listening to music is undeniably important. But making music, even as an amateu…"
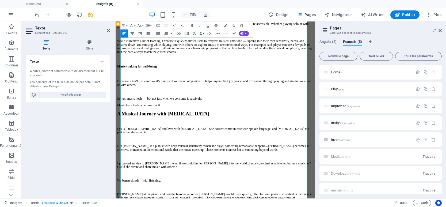
scroll to position [1306, 0]
drag, startPoint x: 254, startPoint y: 236, endPoint x: 123, endPoint y: 188, distance: 139.1
copy div "Making music isn’t reserved for professionals. You don’t need to release an alb…"
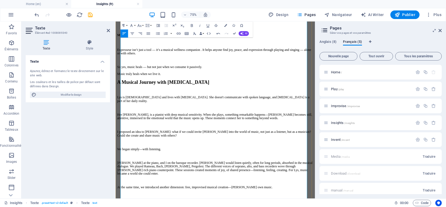
scroll to position [1359, 0]
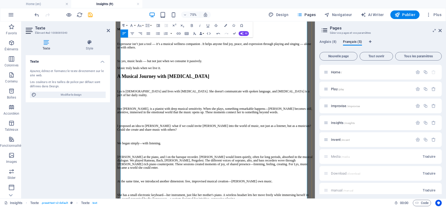
drag, startPoint x: 167, startPoint y: 197, endPoint x: 245, endPoint y: 199, distance: 77.3
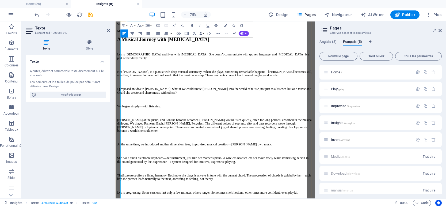
scroll to position [1413, 0]
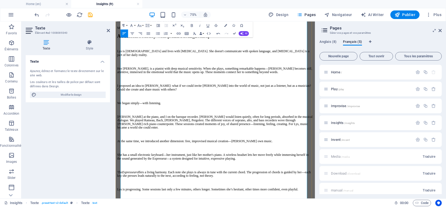
drag, startPoint x: 123, startPoint y: 157, endPoint x: 306, endPoint y: 216, distance: 193.0
copy div "That’s exactly why Expresseur was created — a digital tool designed to make mus…"
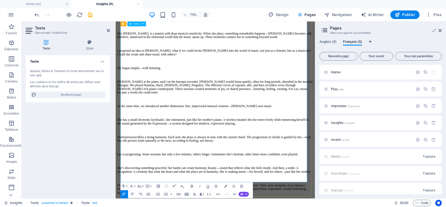
scroll to position [1466, 0]
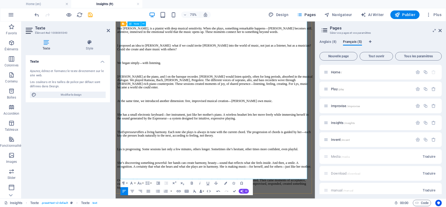
drag, startPoint x: 216, startPoint y: 184, endPoint x: 125, endPoint y: 185, distance: 91.0
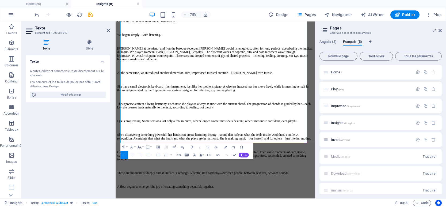
scroll to position [1520, 0]
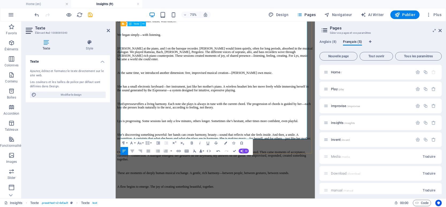
drag, startPoint x: 200, startPoint y: 175, endPoint x: 122, endPoint y: 146, distance: 83.1
copy div "Expresseur isn’t just a tool — it’s a musical wellness companion . It helps any…"
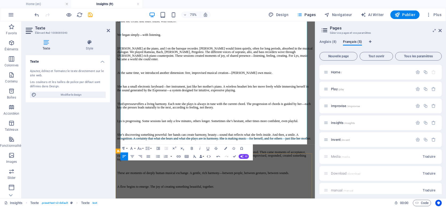
scroll to position [1612, 1]
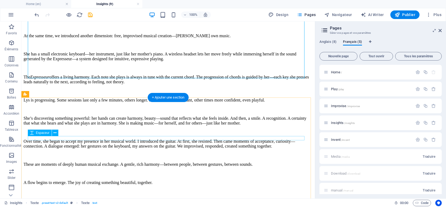
scroll to position [1579, 0]
drag, startPoint x: 82, startPoint y: 126, endPoint x: 104, endPoint y: 148, distance: 30.5
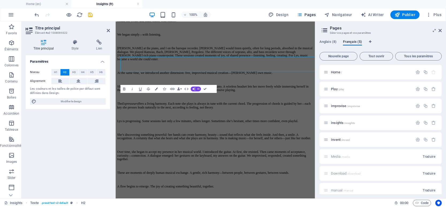
scroll to position [1627, 0]
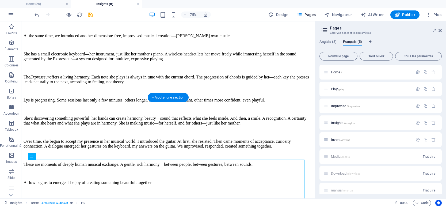
drag, startPoint x: 59, startPoint y: 180, endPoint x: 143, endPoint y: 141, distance: 93.4
click at [143, 141] on div "Une avnture musicale avec l'autisme Lys is 20 years old and lives with profound…" at bounding box center [168, 45] width 289 height 297
click at [128, 165] on div "Lys is 20 years old and lives with profound autism. She doesn't communicate wit…" at bounding box center [168, 56] width 289 height 276
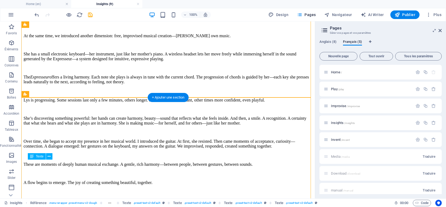
click at [129, 167] on div "Lys is 20 years old and lives with profound autism. She doesn't communicate wit…" at bounding box center [168, 56] width 289 height 276
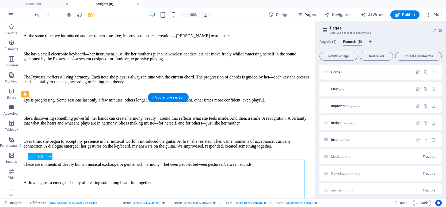
drag, startPoint x: 129, startPoint y: 167, endPoint x: 39, endPoint y: 216, distance: 101.9
click at [129, 167] on div "Lys is 20 years old and lives with profound autism. She doesn't communicate wit…" at bounding box center [168, 56] width 289 height 276
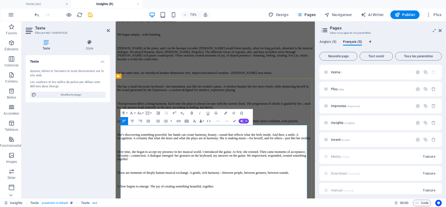
scroll to position [1627, 0]
click at [137, 23] on p "I proposed an idea to Anne: what if we could invite Lys into the world of music…" at bounding box center [248, 19] width 261 height 10
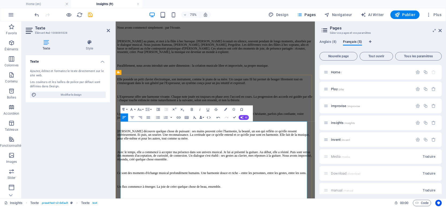
scroll to position [1643, 0]
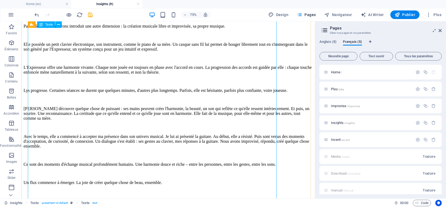
scroll to position [1833, 0]
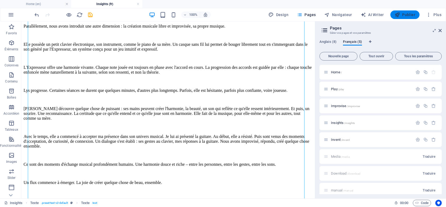
click at [402, 14] on span "Publier" at bounding box center [405, 14] width 21 height 5
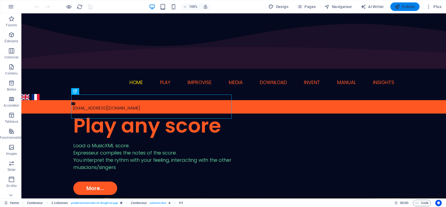
click at [407, 7] on span "Publier" at bounding box center [405, 6] width 21 height 5
click at [307, 6] on span "Pages" at bounding box center [306, 6] width 19 height 5
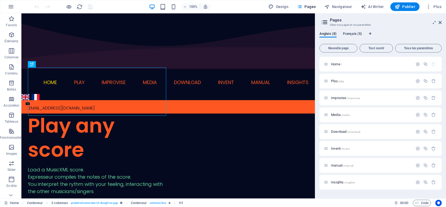
click at [353, 32] on span "Français (5)" at bounding box center [352, 33] width 19 height 7
click at [338, 115] on span "Insights /insights" at bounding box center [343, 115] width 24 height 4
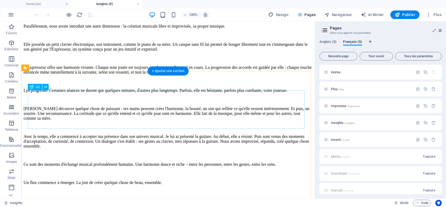
scroll to position [1605, 0]
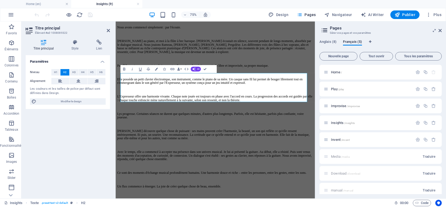
scroll to position [1653, 0]
drag, startPoint x: 249, startPoint y: 102, endPoint x: 121, endPoint y: 107, distance: 127.4
click at [121, 107] on div "Une aventure musicale avec l'autisme Lys a 20 ans et vit avec un autisme profon…" at bounding box center [248, 97] width 261 height 311
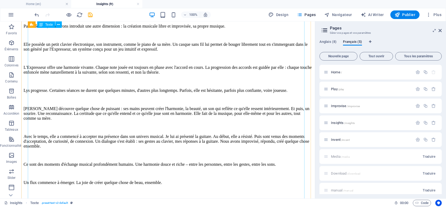
scroll to position [1858, 0]
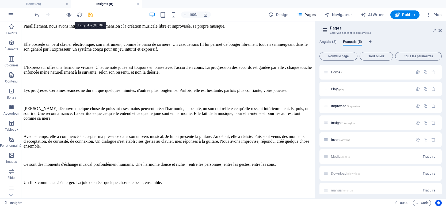
click at [91, 14] on icon "save" at bounding box center [90, 15] width 6 height 6
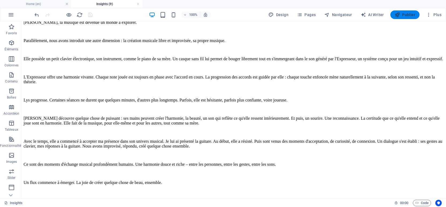
click at [411, 16] on span "Publier" at bounding box center [405, 14] width 21 height 5
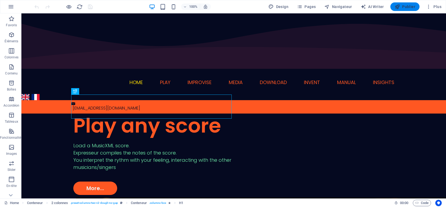
click at [403, 6] on span "Publier" at bounding box center [405, 6] width 21 height 5
click at [310, 6] on span "Pages" at bounding box center [306, 6] width 19 height 5
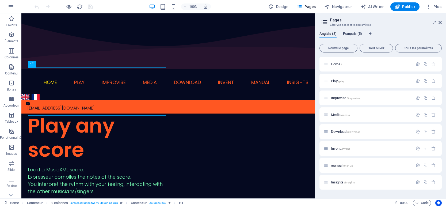
click at [354, 35] on span "Français (5)" at bounding box center [352, 33] width 19 height 7
click at [340, 63] on span "Home /" at bounding box center [336, 64] width 11 height 4
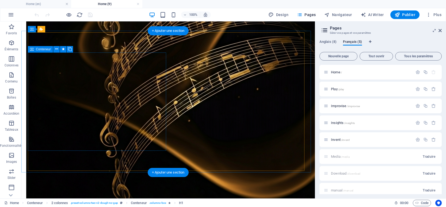
scroll to position [455, 0]
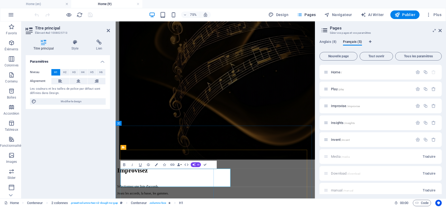
scroll to position [465, 0]
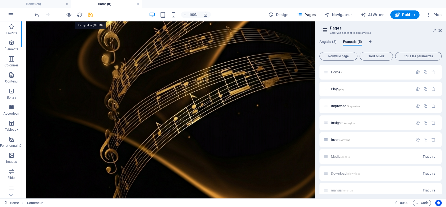
click at [90, 14] on icon "save" at bounding box center [90, 15] width 6 height 6
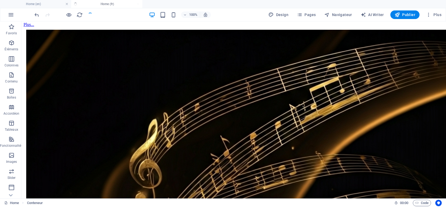
scroll to position [478, 0]
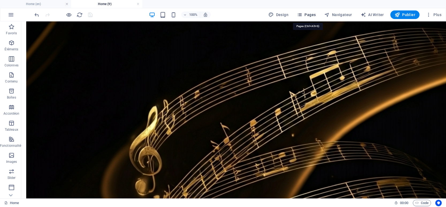
click at [316, 14] on span "Pages" at bounding box center [306, 14] width 19 height 5
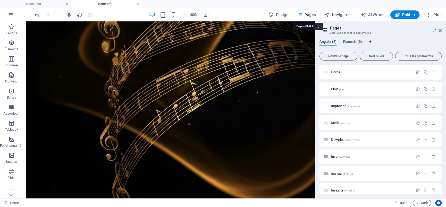
scroll to position [465, 0]
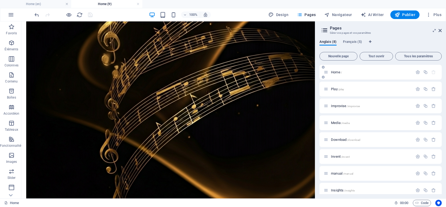
click at [338, 73] on span "Home /" at bounding box center [336, 72] width 11 height 4
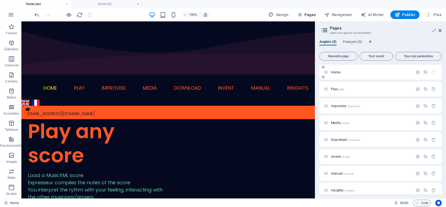
scroll to position [0, 0]
click at [411, 15] on span "Publier" at bounding box center [405, 14] width 21 height 5
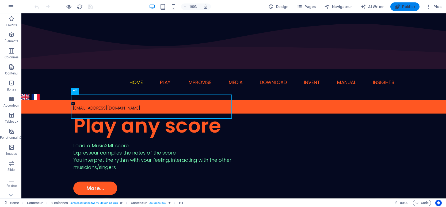
click at [403, 6] on span "Publier" at bounding box center [405, 6] width 21 height 5
click at [404, 6] on span "Publier" at bounding box center [405, 6] width 21 height 5
click at [306, 6] on span "Pages" at bounding box center [306, 6] width 19 height 5
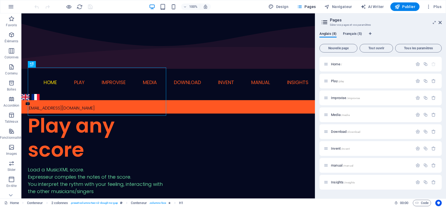
click at [357, 34] on span "Français (5)" at bounding box center [352, 33] width 19 height 7
click at [358, 34] on span "Français (5)" at bounding box center [352, 33] width 19 height 7
click at [353, 35] on span "Français (5)" at bounding box center [352, 33] width 19 height 7
click at [395, 118] on div "Insights /insights" at bounding box center [380, 114] width 122 height 15
click at [338, 116] on span "Insights /insights" at bounding box center [343, 115] width 24 height 4
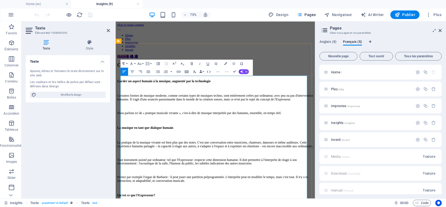
click at [123, 98] on h4 "Garder un aspect humain à la musique, augmenté par la technologie" at bounding box center [248, 100] width 261 height 5
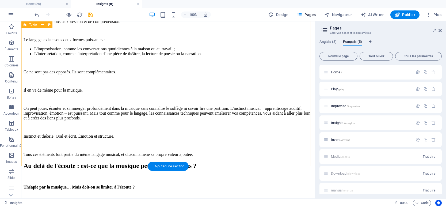
scroll to position [895, 0]
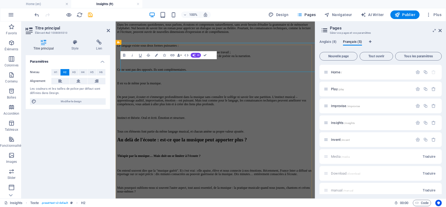
scroll to position [917, 0]
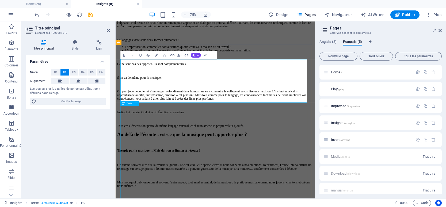
click at [175, 146] on div "La musique est un langage Comme le langage parlé, la musique peut être vécue, a…" at bounding box center [248, 71] width 261 height 184
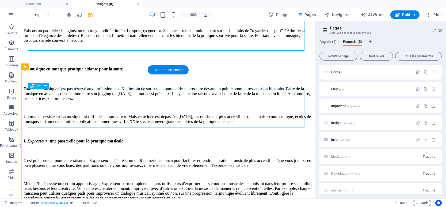
scroll to position [1189, 0]
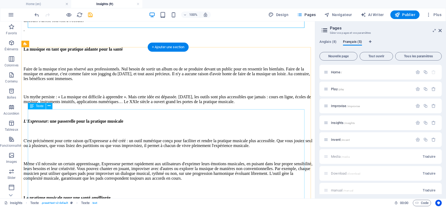
click at [44, 115] on div "Théapie par la musique… Mais doit-on se limiter à l'écoute ? On entend souvent …" at bounding box center [168, 80] width 289 height 362
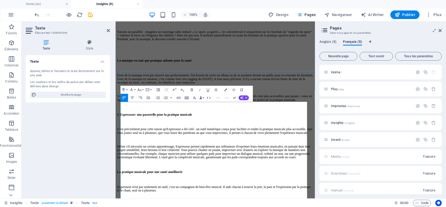
scroll to position [1211, 0]
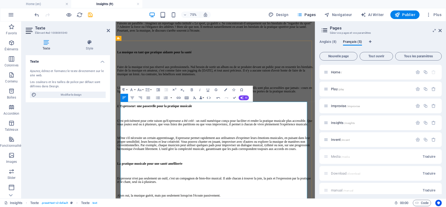
scroll to position [1219, 0]
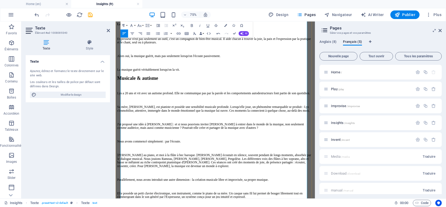
scroll to position [1406, 0]
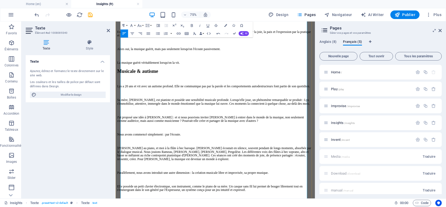
click at [199, 25] on icon "button" at bounding box center [199, 25] width 5 height 5
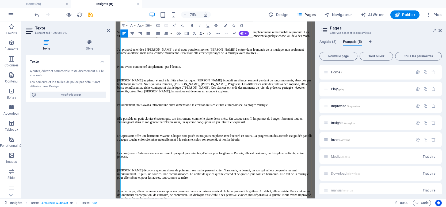
scroll to position [1513, 0]
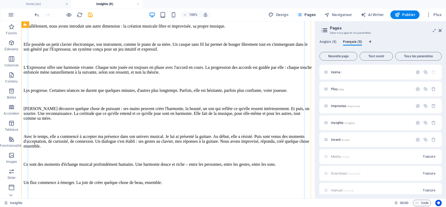
scroll to position [1840, 0]
click at [90, 13] on icon "save" at bounding box center [90, 15] width 6 height 6
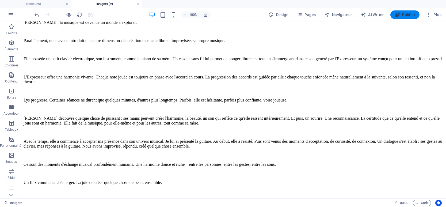
click at [398, 14] on icon "button" at bounding box center [397, 14] width 5 height 5
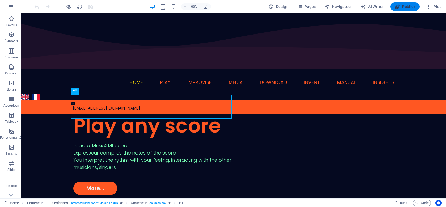
click at [406, 6] on span "Publier" at bounding box center [405, 6] width 21 height 5
click at [301, 4] on icon "button" at bounding box center [299, 6] width 5 height 5
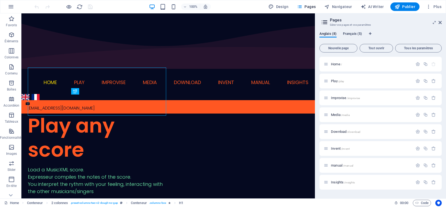
click at [352, 34] on span "Français (5)" at bounding box center [352, 33] width 19 height 7
click at [341, 115] on span "Insights /insights" at bounding box center [343, 115] width 24 height 4
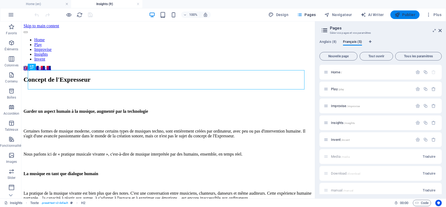
click at [402, 14] on span "Publier" at bounding box center [405, 14] width 21 height 5
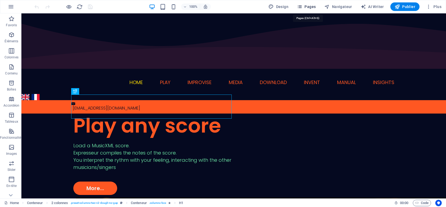
click at [310, 5] on span "Pages" at bounding box center [306, 6] width 19 height 5
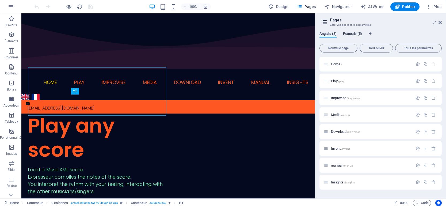
click at [354, 33] on span "Français (5)" at bounding box center [352, 33] width 19 height 7
click at [340, 115] on span "Insights /insights" at bounding box center [343, 115] width 24 height 4
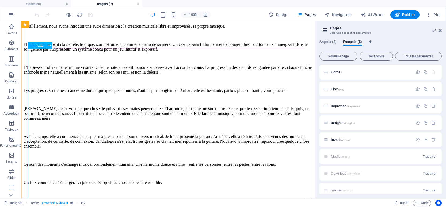
scroll to position [1605, 0]
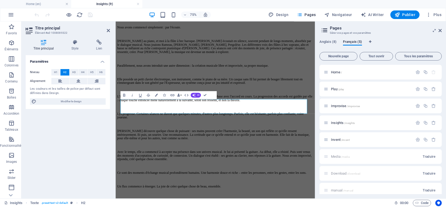
scroll to position [1653, 0]
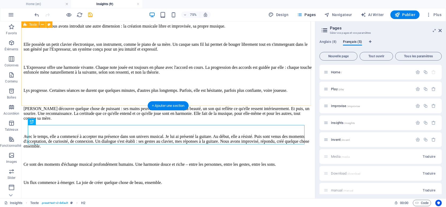
scroll to position [1605, 0]
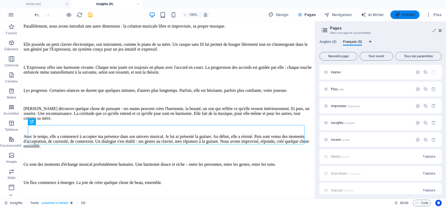
click at [405, 14] on span "Publier" at bounding box center [405, 14] width 21 height 5
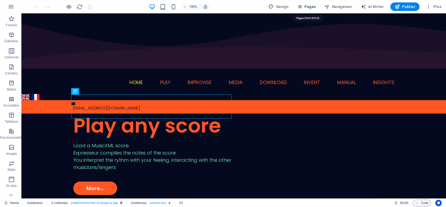
click at [308, 6] on span "Pages" at bounding box center [306, 6] width 19 height 5
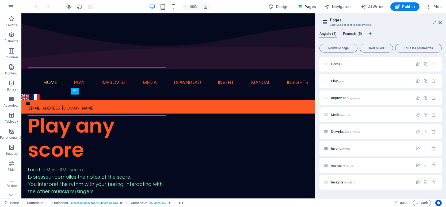
click at [349, 33] on span "Français (5)" at bounding box center [352, 33] width 19 height 7
click at [343, 81] on span "/play" at bounding box center [341, 81] width 6 height 3
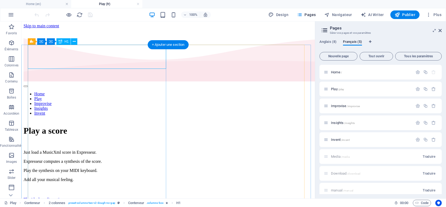
click at [95, 126] on div "Play a score" at bounding box center [168, 131] width 289 height 10
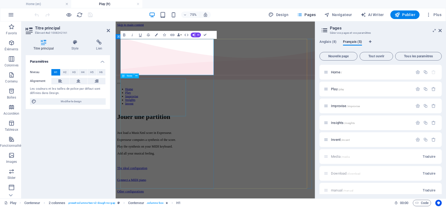
click at [170, 167] on div "Just load a MusicXml score in Expresseur. Expresseur computes a synthesis of th…" at bounding box center [248, 183] width 261 height 32
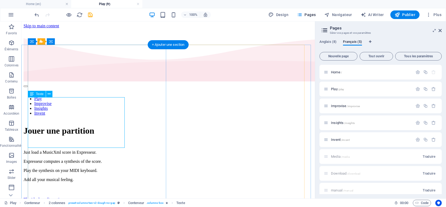
click at [78, 150] on div "Just load a MusicXml score in Expresseur. Expresseur computes a synthesis of th…" at bounding box center [168, 166] width 289 height 32
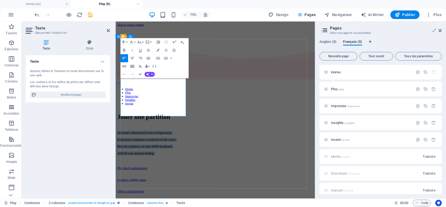
copy div "Just load a MusicXml score in Expresseur. Expresseur computes a synthesis of th…"
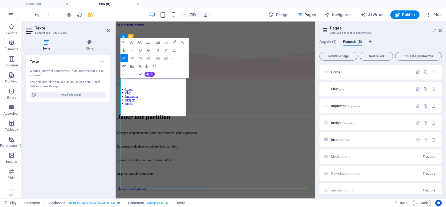
scroll to position [836, 1]
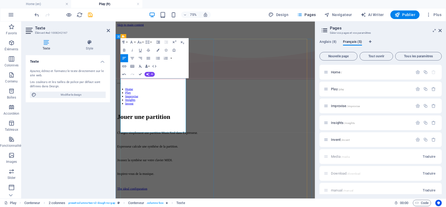
click at [135, 177] on p at bounding box center [248, 179] width 261 height 5
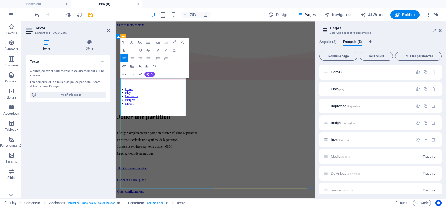
click at [200, 177] on p "Expresseur calcule une synthèse de la partition." at bounding box center [248, 179] width 261 height 5
drag, startPoint x: 167, startPoint y: 143, endPoint x: 120, endPoint y: 142, distance: 46.3
click at [167, 167] on p "Chargez simplement une partition MusicXml dans Expresseur." at bounding box center [248, 169] width 261 height 5
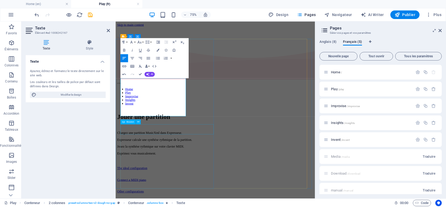
drag, startPoint x: 166, startPoint y: 165, endPoint x: 247, endPoint y: 129, distance: 89.0
click at [247, 143] on div "Jouer une partition Chargez une partition MusicXml dans Expresseur. Expresseur …" at bounding box center [248, 204] width 261 height 123
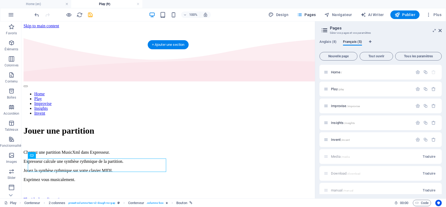
click at [153, 129] on div "Jouer une partition Chargez une partition MusicXml dans Expresseur. Expresseur …" at bounding box center [168, 187] width 289 height 123
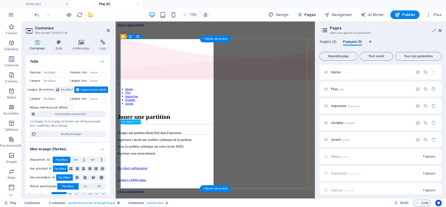
drag, startPoint x: 166, startPoint y: 164, endPoint x: 248, endPoint y: 128, distance: 89.1
click at [248, 143] on div "Jouer une partition Chargez une partition MusicXml dans Expresseur. Expresseur …" at bounding box center [248, 204] width 261 height 123
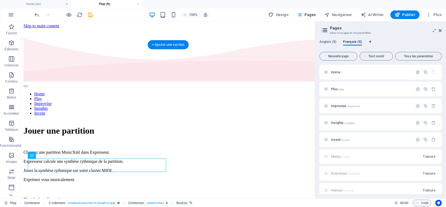
click at [154, 128] on div "Jouer une partition Chargez une partition MusicXml dans Expresseur. Expresseur …" at bounding box center [168, 187] width 289 height 123
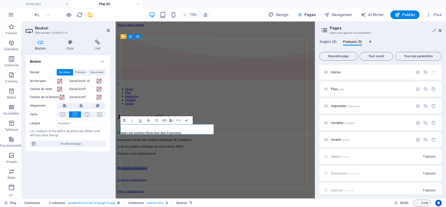
drag, startPoint x: 166, startPoint y: 188, endPoint x: 248, endPoint y: 147, distance: 91.2
click at [248, 147] on div "Jouer une partition Chargez une partition MusicXml dans Expresseur. Expresseur …" at bounding box center [248, 204] width 261 height 123
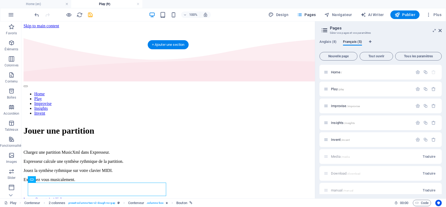
drag, startPoint x: 154, startPoint y: 147, endPoint x: 71, endPoint y: 189, distance: 92.1
click at [153, 147] on div "Jouer une partition Chargez une partition MusicXml dans Expresseur. Expresseur …" at bounding box center [168, 187] width 289 height 123
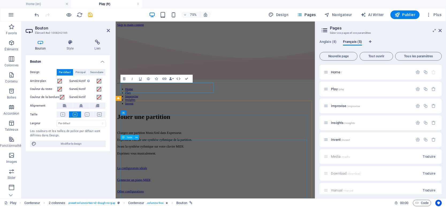
scroll to position [104, 0]
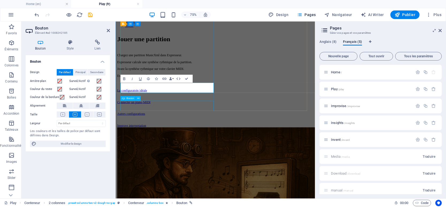
click at [171, 158] on div "Improve interpretation" at bounding box center [248, 160] width 261 height 5
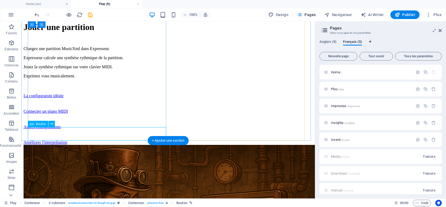
click at [94, 140] on div "Améliorer l'interprétation" at bounding box center [168, 142] width 289 height 5
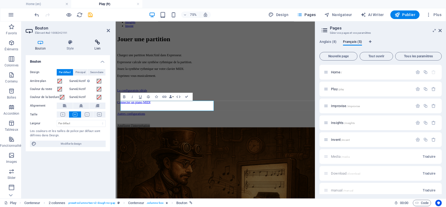
click at [98, 45] on h4 "Lien" at bounding box center [97, 45] width 25 height 11
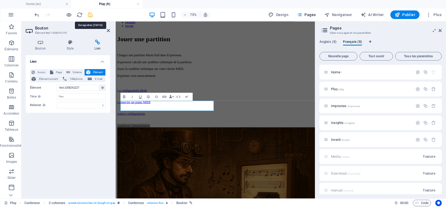
click at [91, 15] on icon "save" at bounding box center [90, 15] width 6 height 6
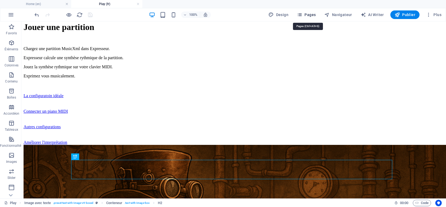
click at [311, 15] on span "Pages" at bounding box center [306, 14] width 19 height 5
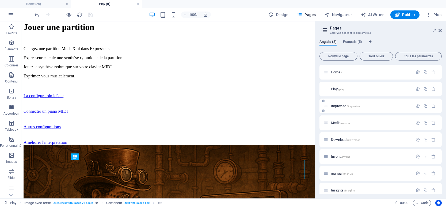
click at [337, 88] on span "Play /play" at bounding box center [337, 89] width 13 height 4
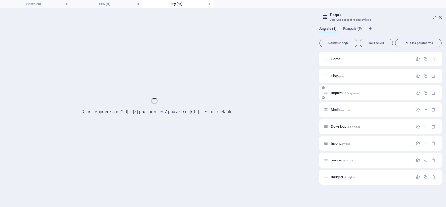
scroll to position [0, 0]
click at [337, 88] on div "Improvise /improvise" at bounding box center [380, 92] width 122 height 15
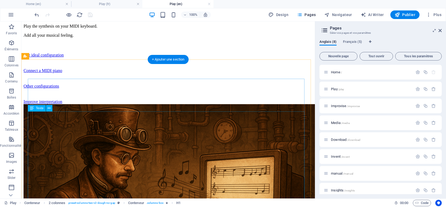
scroll to position [161, 0]
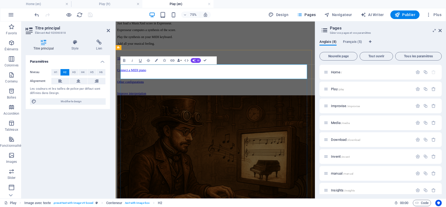
drag, startPoint x: 206, startPoint y: 60, endPoint x: 184, endPoint y: 40, distance: 30.3
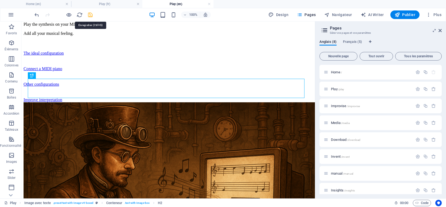
click at [88, 14] on icon "save" at bounding box center [90, 15] width 6 height 6
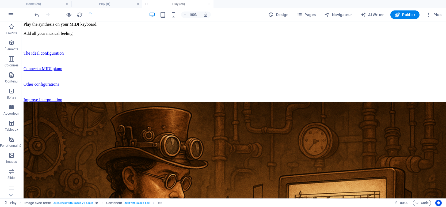
scroll to position [139, 0]
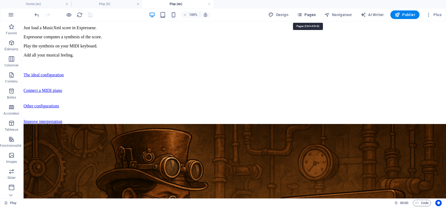
click at [310, 14] on span "Pages" at bounding box center [306, 14] width 19 height 5
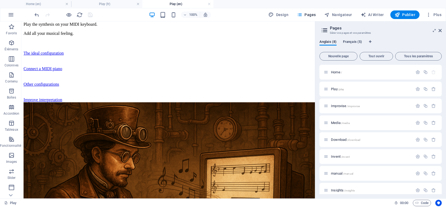
click at [350, 41] on span "Français (5)" at bounding box center [352, 42] width 19 height 7
click at [336, 88] on span "Play /play" at bounding box center [337, 89] width 13 height 4
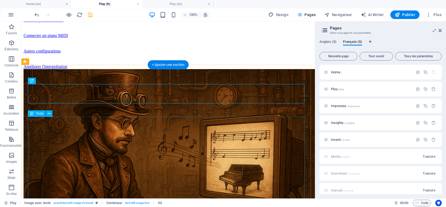
scroll to position [184, 0]
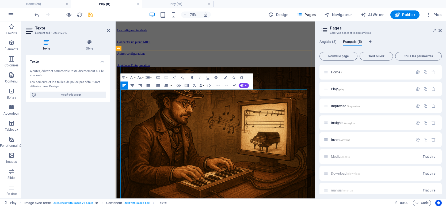
drag, startPoint x: 234, startPoint y: 85, endPoint x: 198, endPoint y: 69, distance: 39.2
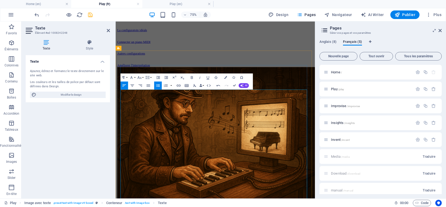
copy li "sélectionner"
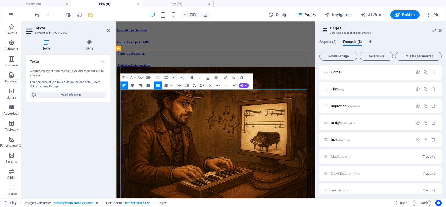
click at [165, 78] on icon "button" at bounding box center [166, 77] width 5 height 5
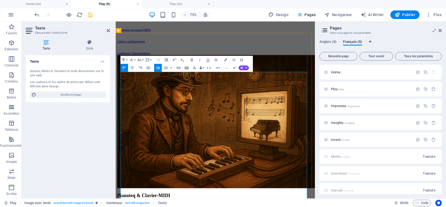
scroll to position [207, 0]
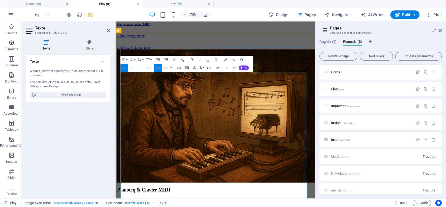
click at [166, 60] on icon "button" at bounding box center [166, 59] width 5 height 5
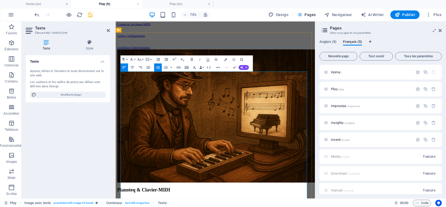
scroll to position [234, 0]
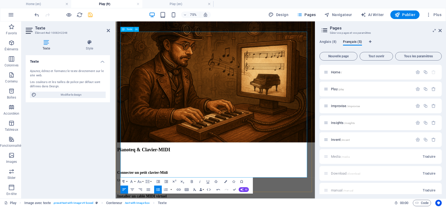
scroll to position [288, 0]
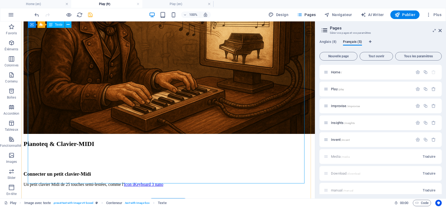
scroll to position [341, 0]
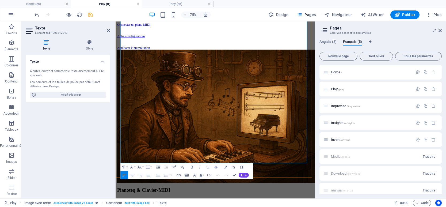
scroll to position [291, 0]
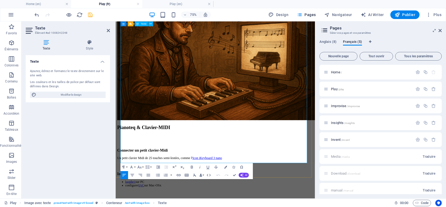
click at [166, 166] on icon "button" at bounding box center [166, 167] width 5 height 5
click at [159, 174] on icon "button" at bounding box center [157, 175] width 5 height 5
click at [159, 172] on icon "button" at bounding box center [157, 174] width 5 height 5
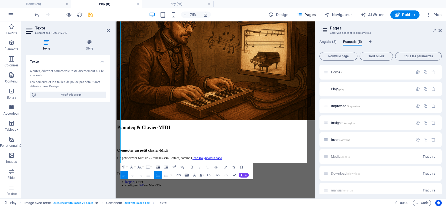
click at [158, 166] on icon "button" at bounding box center [158, 167] width 4 height 3
click at [157, 171] on button "Unordered List" at bounding box center [158, 175] width 8 height 8
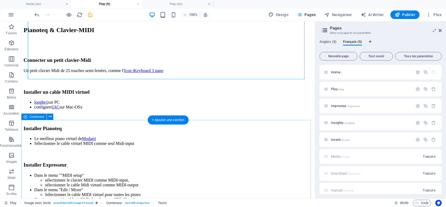
scroll to position [424, 0]
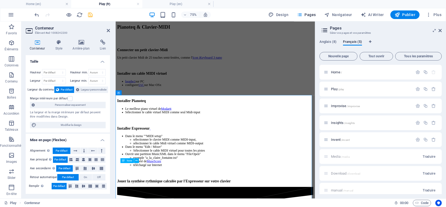
drag, startPoint x: 162, startPoint y: 215, endPoint x: 244, endPoint y: 166, distance: 95.2
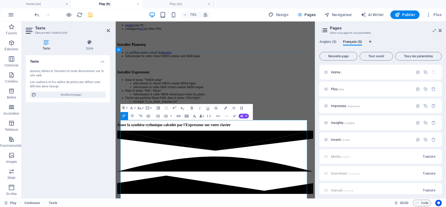
scroll to position [505, 0]
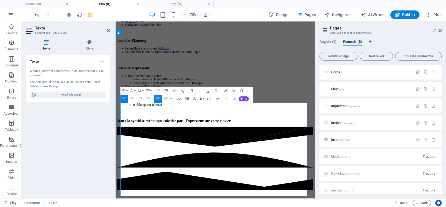
drag, startPoint x: 134, startPoint y: 207, endPoint x: 136, endPoint y: 207, distance: 2.9
drag, startPoint x: 144, startPoint y: 215, endPoint x: 149, endPoint y: 215, distance: 5.6
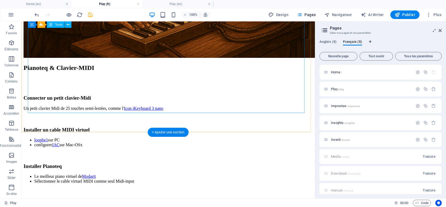
scroll to position [378, 0]
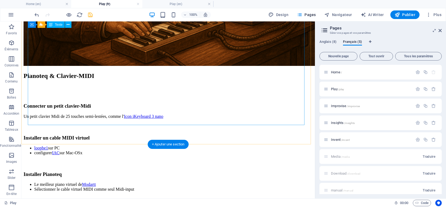
click at [111, 110] on div "Connecter un petit clavier-Midi Un petit clavier Midi de 25 touches semi-lestée…" at bounding box center [168, 193] width 289 height 181
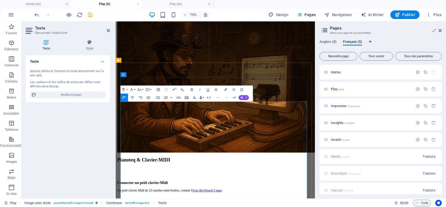
scroll to position [317, 0]
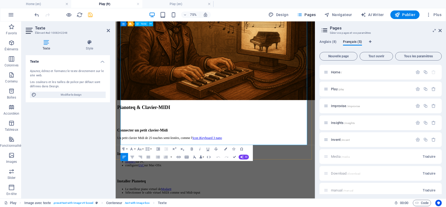
drag, startPoint x: 192, startPoint y: 180, endPoint x: 124, endPoint y: 171, distance: 68.8
copy h3 "Jouer la synthèse rythmique calculée par l'Expresseur sur votre clavier"
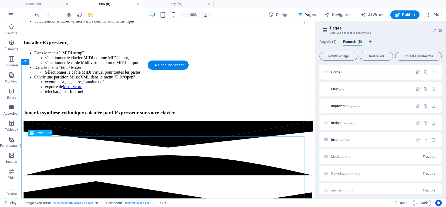
scroll to position [585, 0]
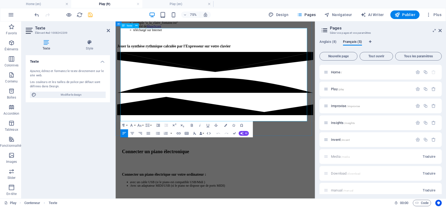
drag, startPoint x: 123, startPoint y: 142, endPoint x: 335, endPoint y: 143, distance: 212.2
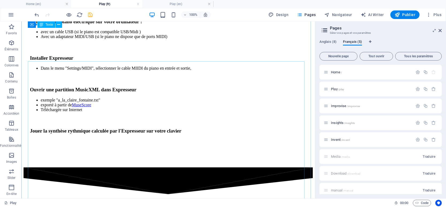
scroll to position [799, 0]
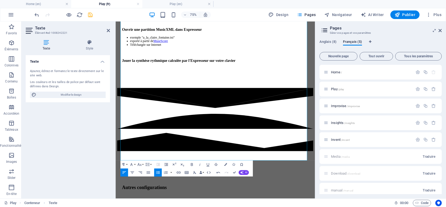
scroll to position [872, 0]
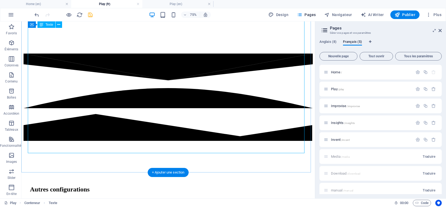
scroll to position [906, 0]
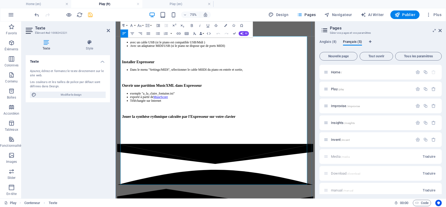
scroll to position [848, 0]
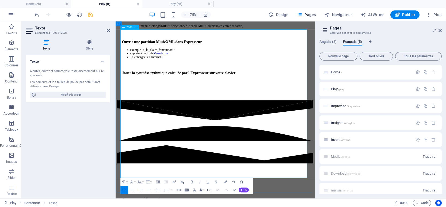
drag, startPoint x: 235, startPoint y: 189, endPoint x: 215, endPoint y: 163, distance: 31.9
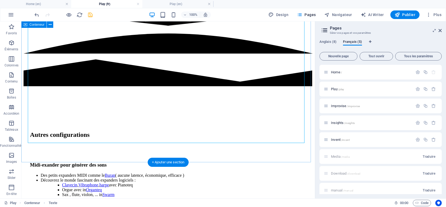
scroll to position [990, 0]
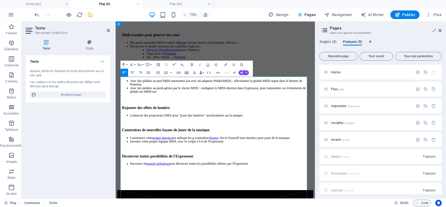
scroll to position [1089, 0]
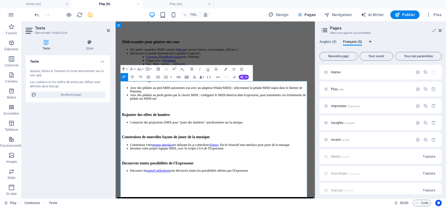
drag, startPoint x: 266, startPoint y: 128, endPoint x: 123, endPoint y: 116, distance: 143.6
copy p "Enhance your ability to grasp where the score is leading, where the composer ai…"
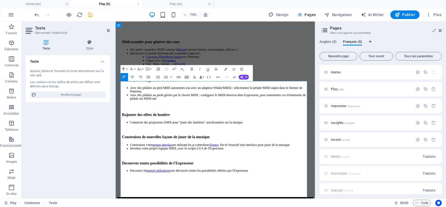
drag, startPoint x: 285, startPoint y: 161, endPoint x: 123, endPoint y: 155, distance: 161.7
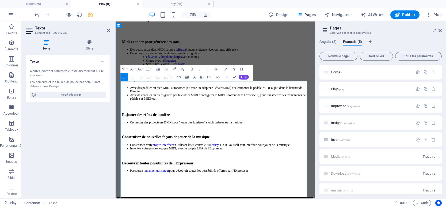
copy p "When playing with other musicians or dancers, listen and observe each other to …"
drag, startPoint x: 151, startPoint y: 229, endPoint x: 121, endPoint y: 195, distance: 45.1
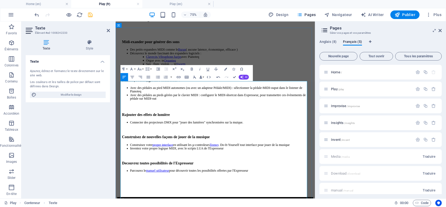
copy div "Simplify, rearrange, or enhance the score itself (e.g., using MuseScore). Expre…"
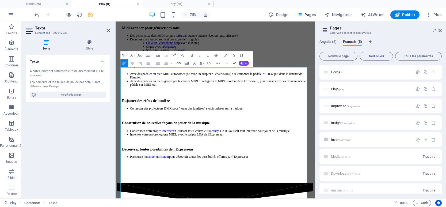
scroll to position [1143, 0]
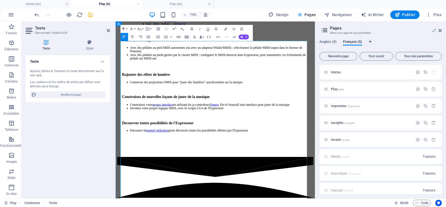
drag, startPoint x: 124, startPoint y: 199, endPoint x: 159, endPoint y: 199, distance: 35.3
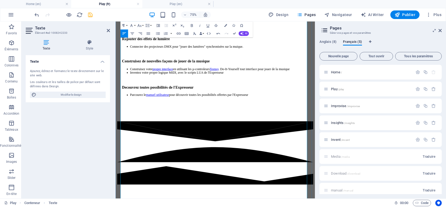
scroll to position [1196, 0]
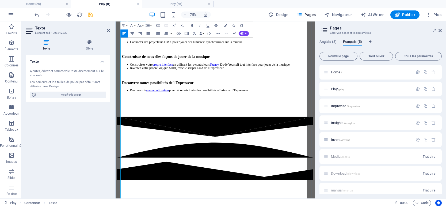
drag, startPoint x: 266, startPoint y: 230, endPoint x: 276, endPoint y: 237, distance: 12.3
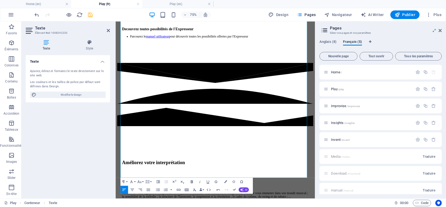
scroll to position [1276, 0]
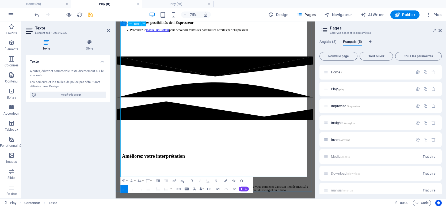
drag, startPoint x: 218, startPoint y: 172, endPoint x: 173, endPoint y: 178, distance: 45.4
drag, startPoint x: 149, startPoint y: 102, endPoint x: 158, endPoint y: 106, distance: 9.0
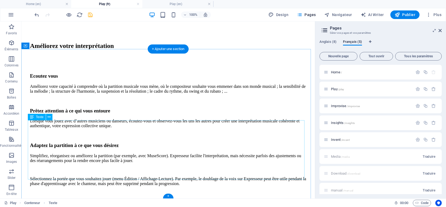
scroll to position [1449, 0]
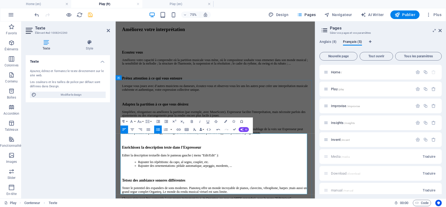
scroll to position [1452, 0]
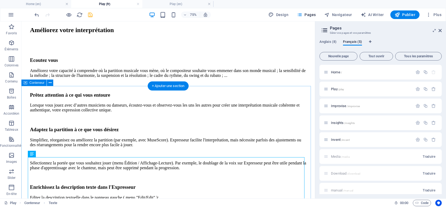
scroll to position [1412, 0]
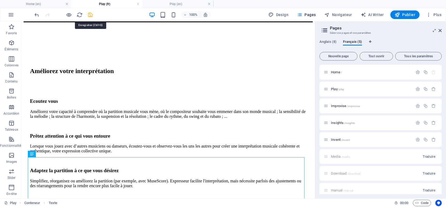
click at [91, 16] on icon "save" at bounding box center [90, 15] width 6 height 6
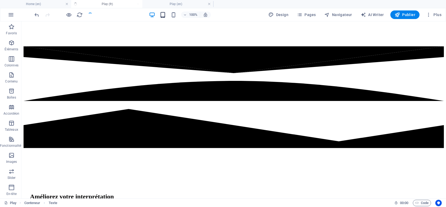
scroll to position [1362, 0]
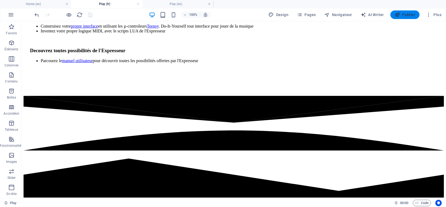
click at [399, 12] on icon "button" at bounding box center [397, 14] width 5 height 5
